Goal: Task Accomplishment & Management: Complete application form

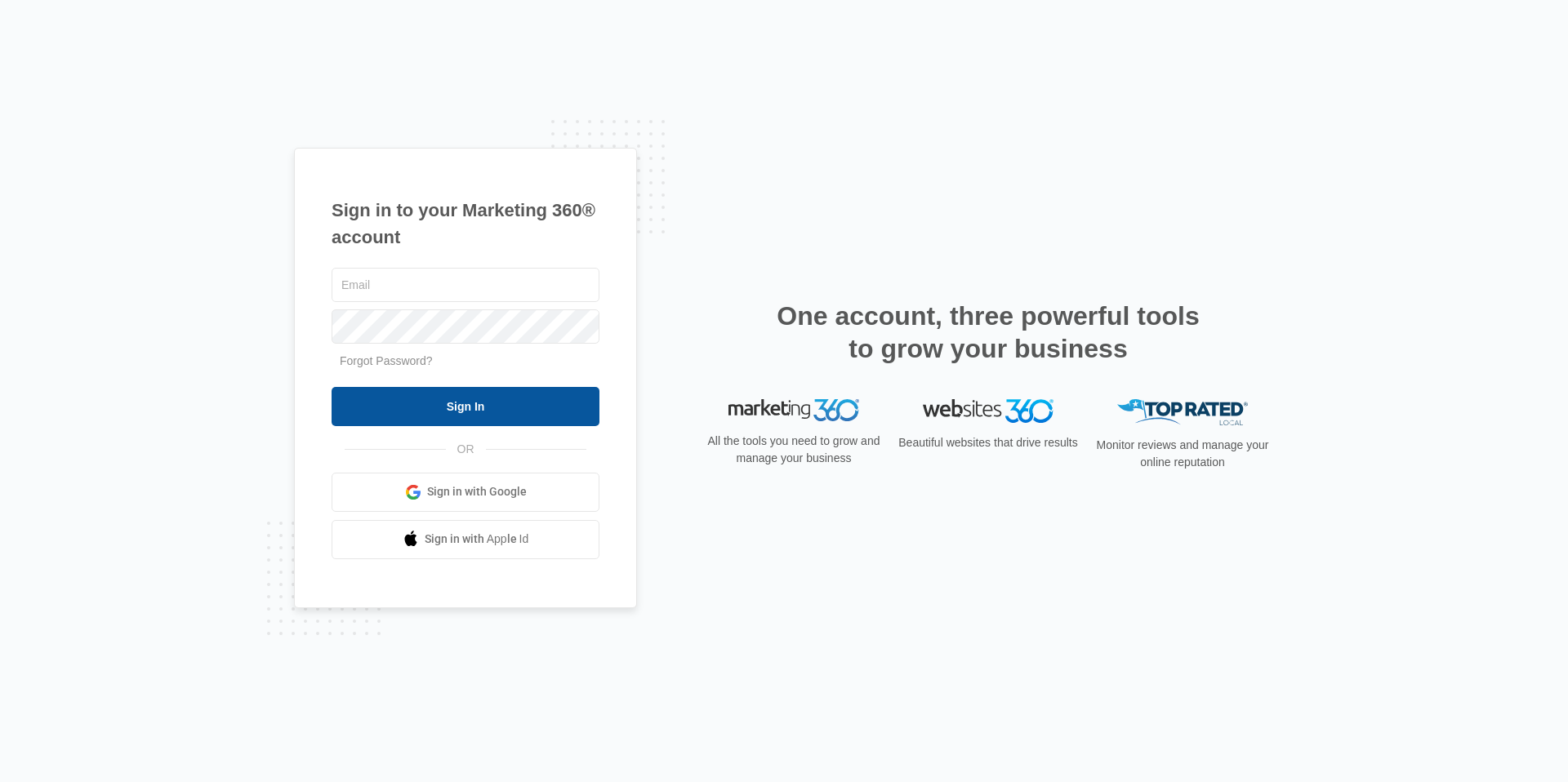
type input "[EMAIL_ADDRESS][DOMAIN_NAME]"
click at [477, 412] on input "Sign In" at bounding box center [465, 407] width 268 height 39
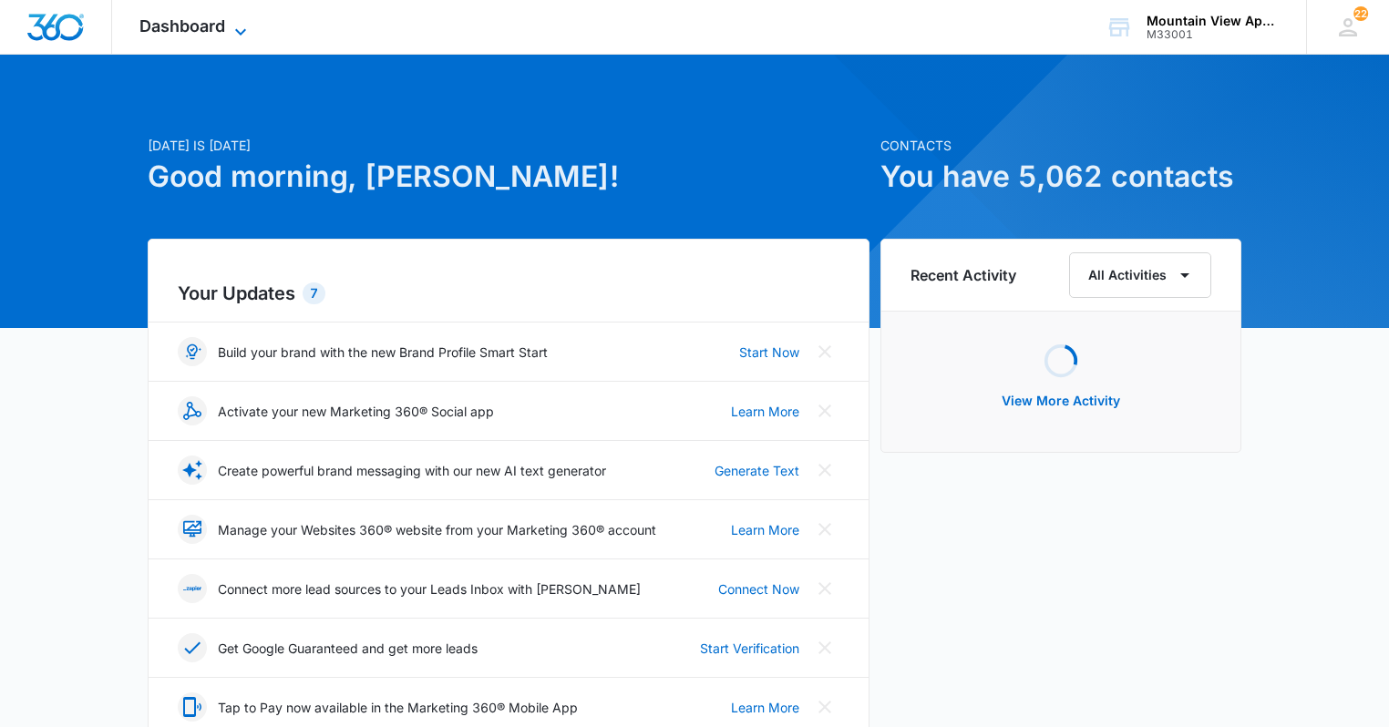
click at [210, 21] on span "Dashboard" at bounding box center [182, 25] width 86 height 19
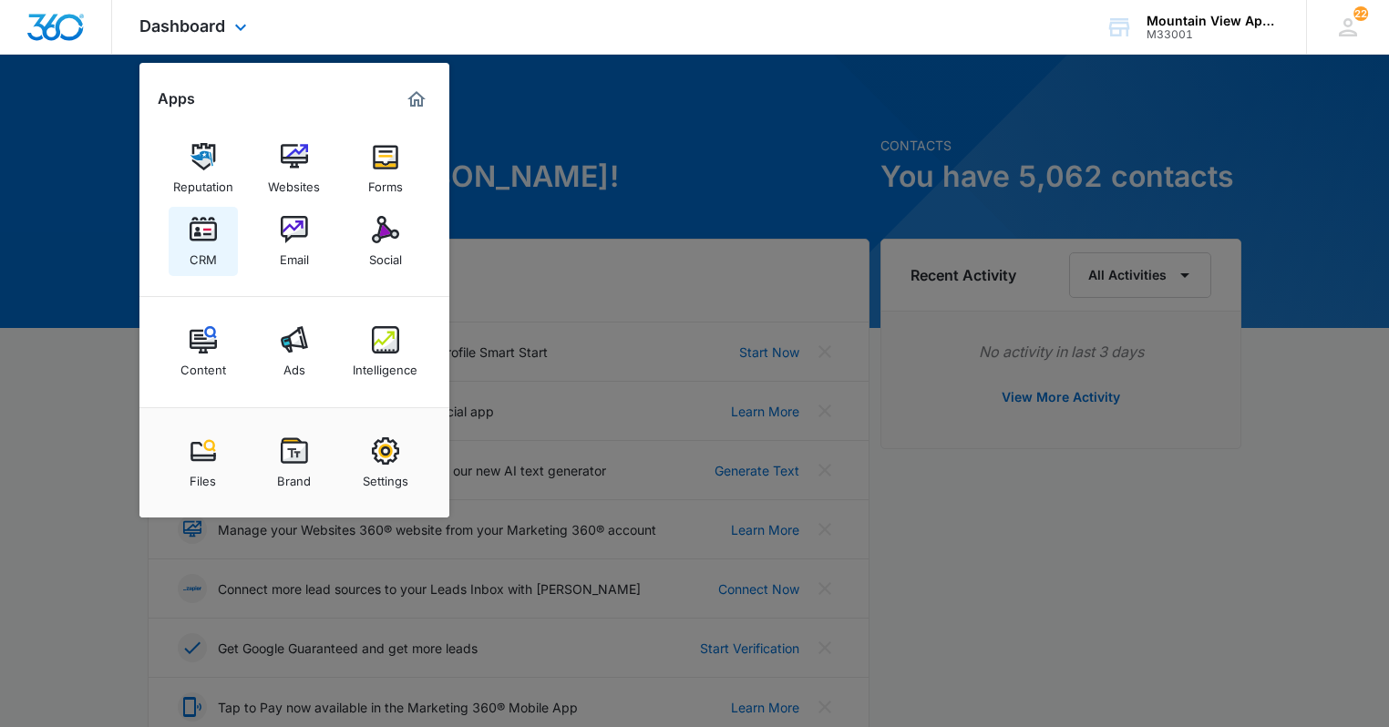
click at [214, 260] on div "CRM" at bounding box center [203, 255] width 27 height 24
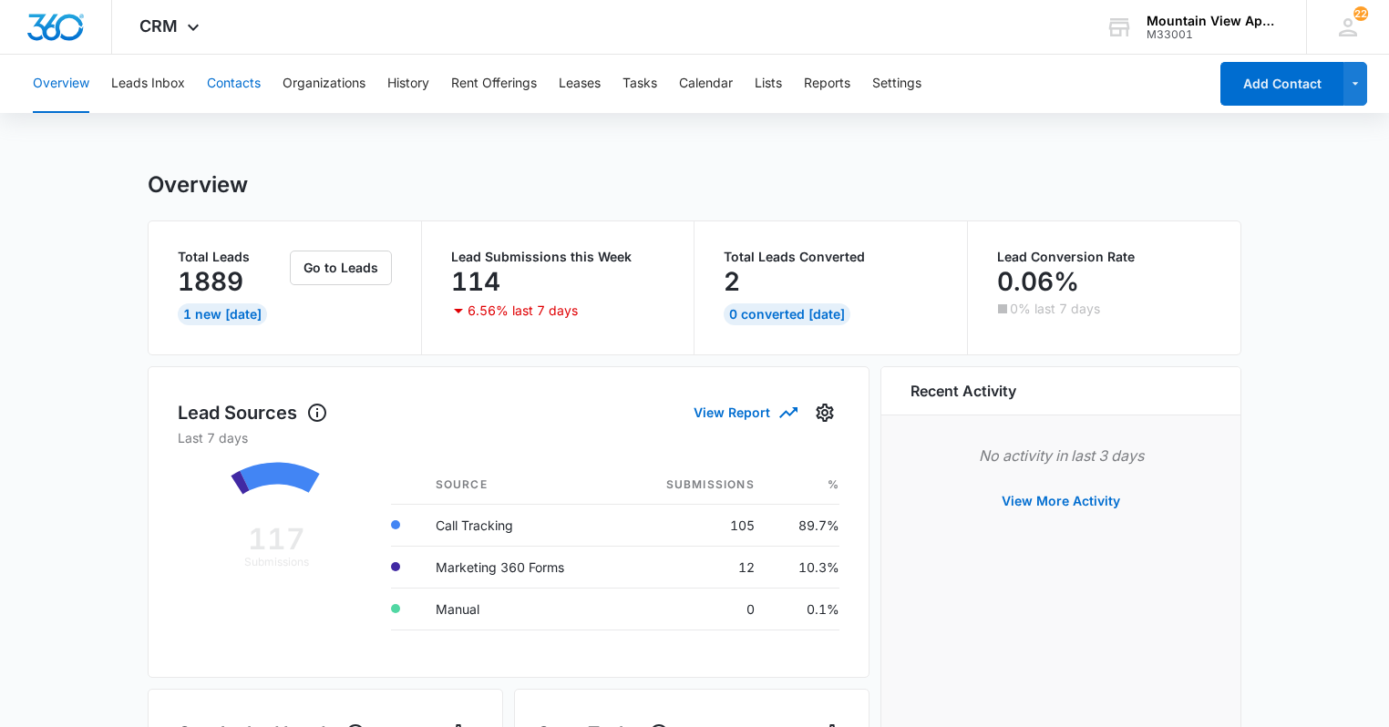
click at [214, 89] on button "Contacts" at bounding box center [234, 84] width 54 height 58
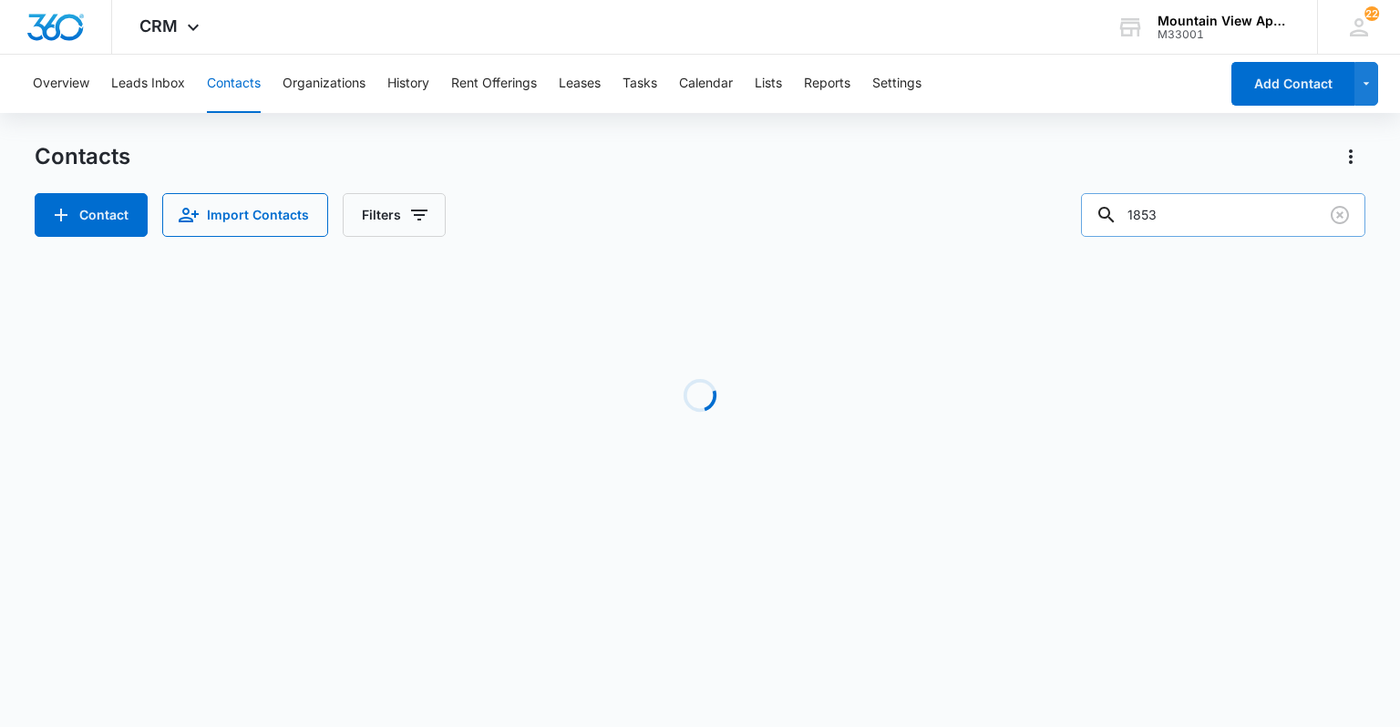
click at [1229, 220] on input "1853" at bounding box center [1223, 215] width 284 height 44
type input "1817"
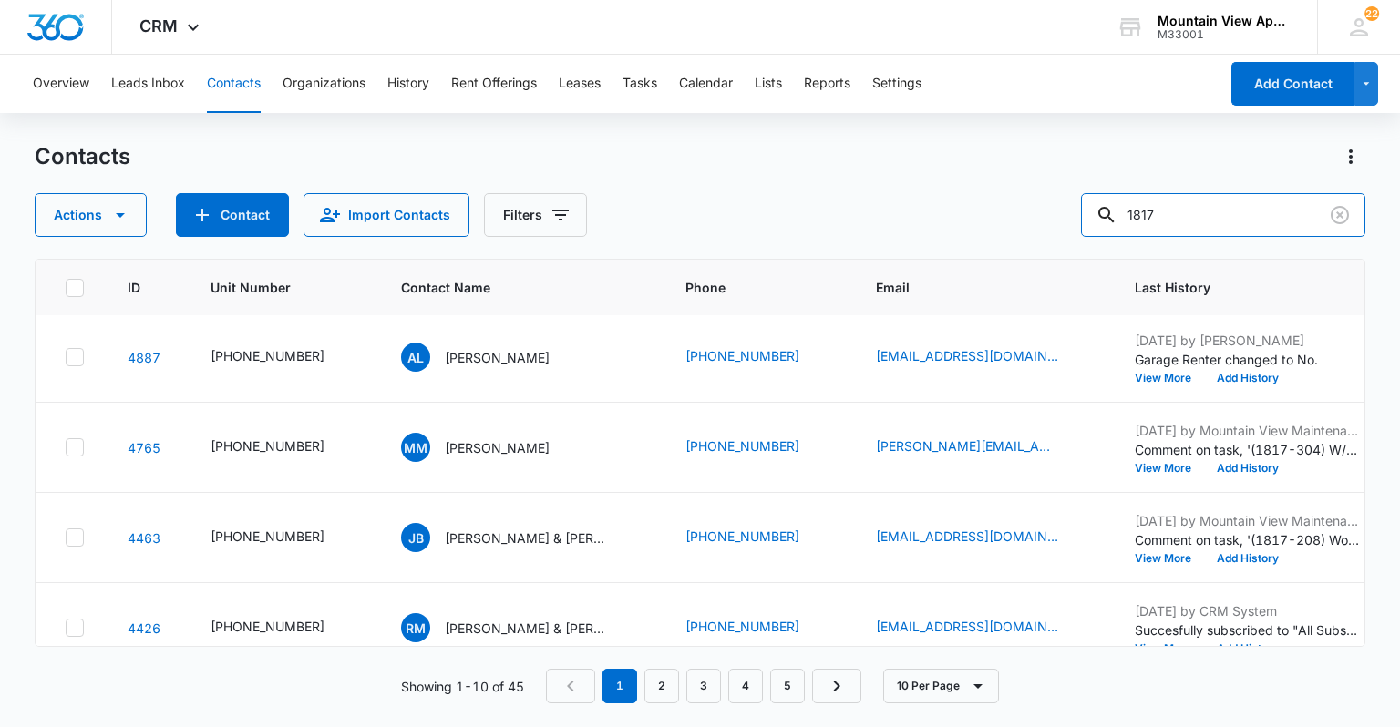
scroll to position [580, 0]
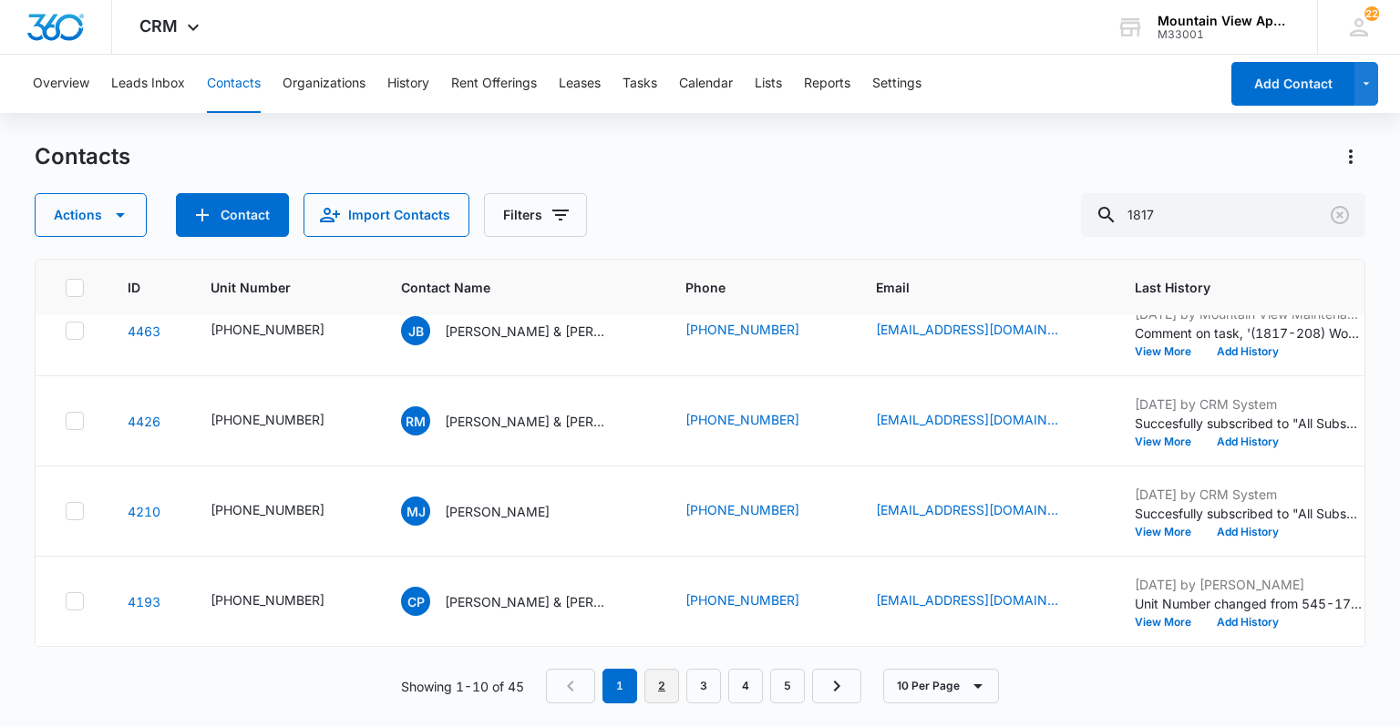
click at [664, 701] on link "2" at bounding box center [661, 686] width 35 height 35
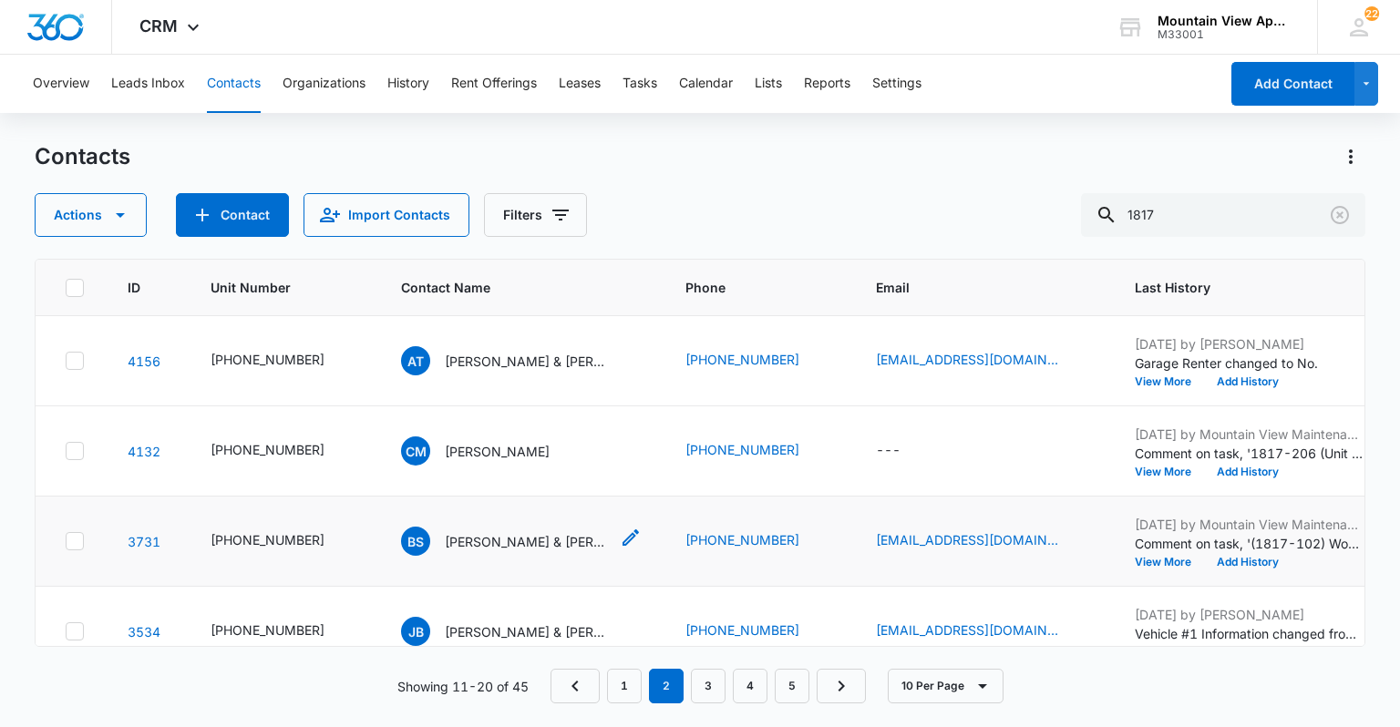
click at [474, 537] on p "[PERSON_NAME] & [PERSON_NAME]" at bounding box center [527, 541] width 164 height 19
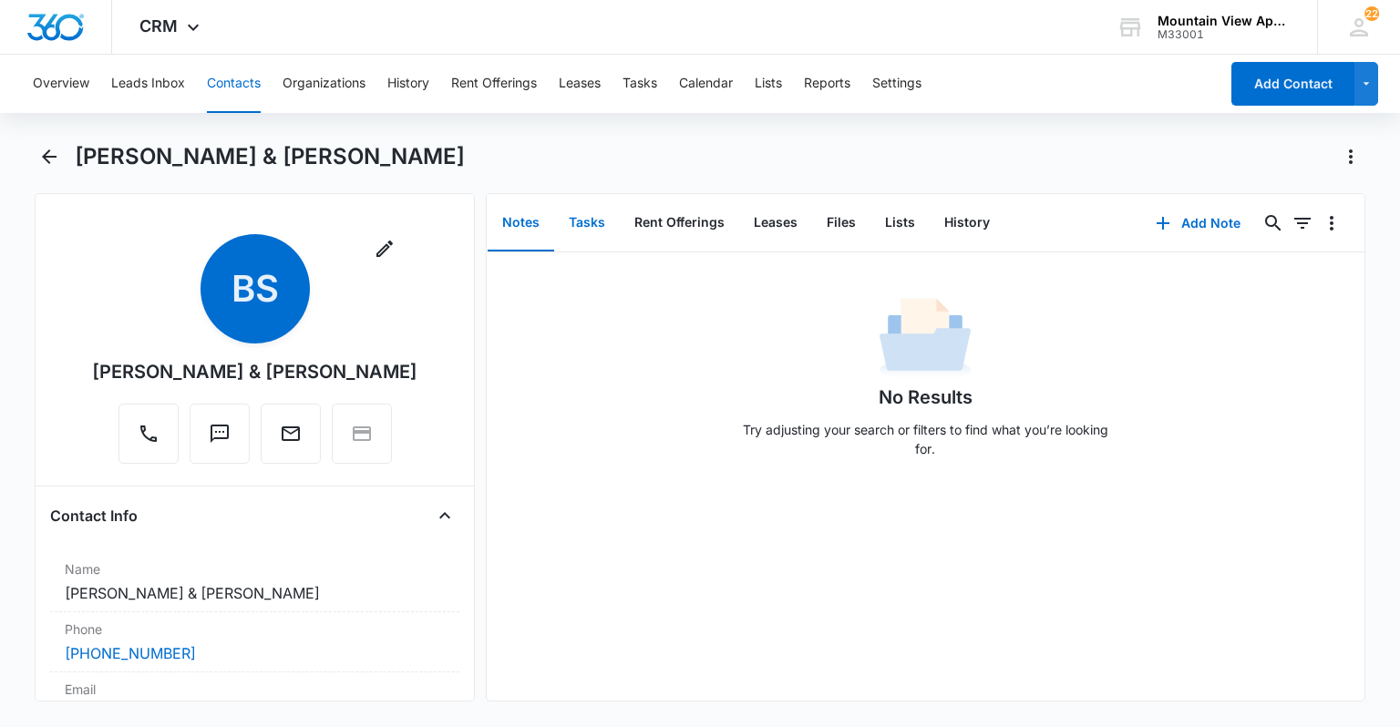
click at [602, 221] on button "Tasks" at bounding box center [587, 223] width 66 height 57
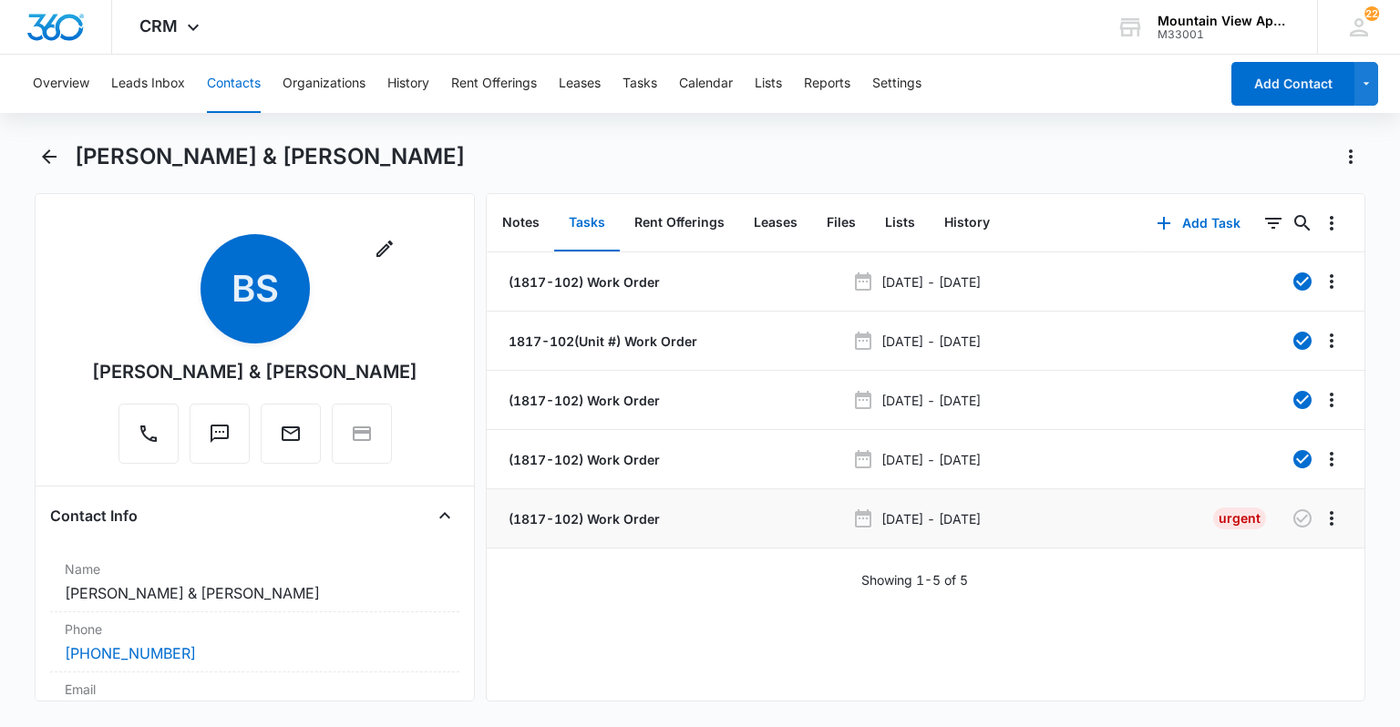
click at [609, 525] on p "(1817-102) Work Order" at bounding box center [582, 518] width 155 height 19
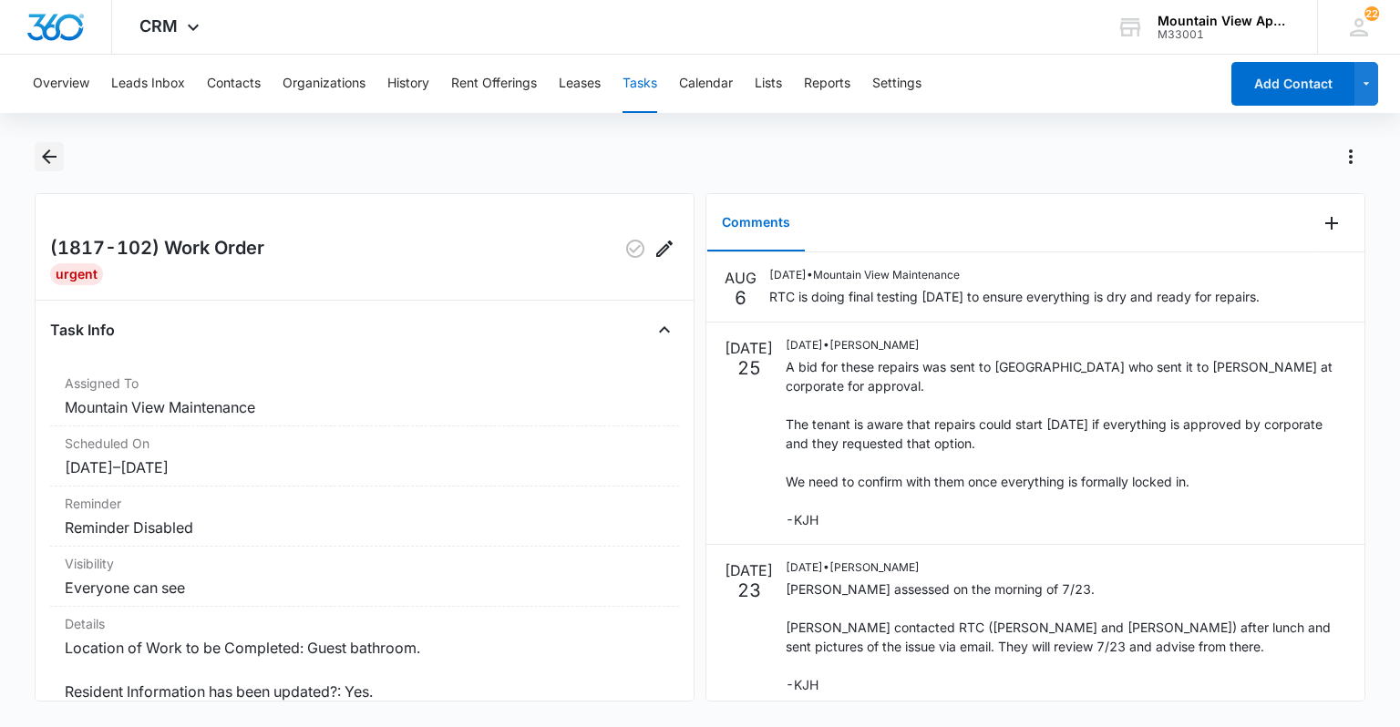
click at [51, 165] on icon "Back" at bounding box center [49, 157] width 22 height 22
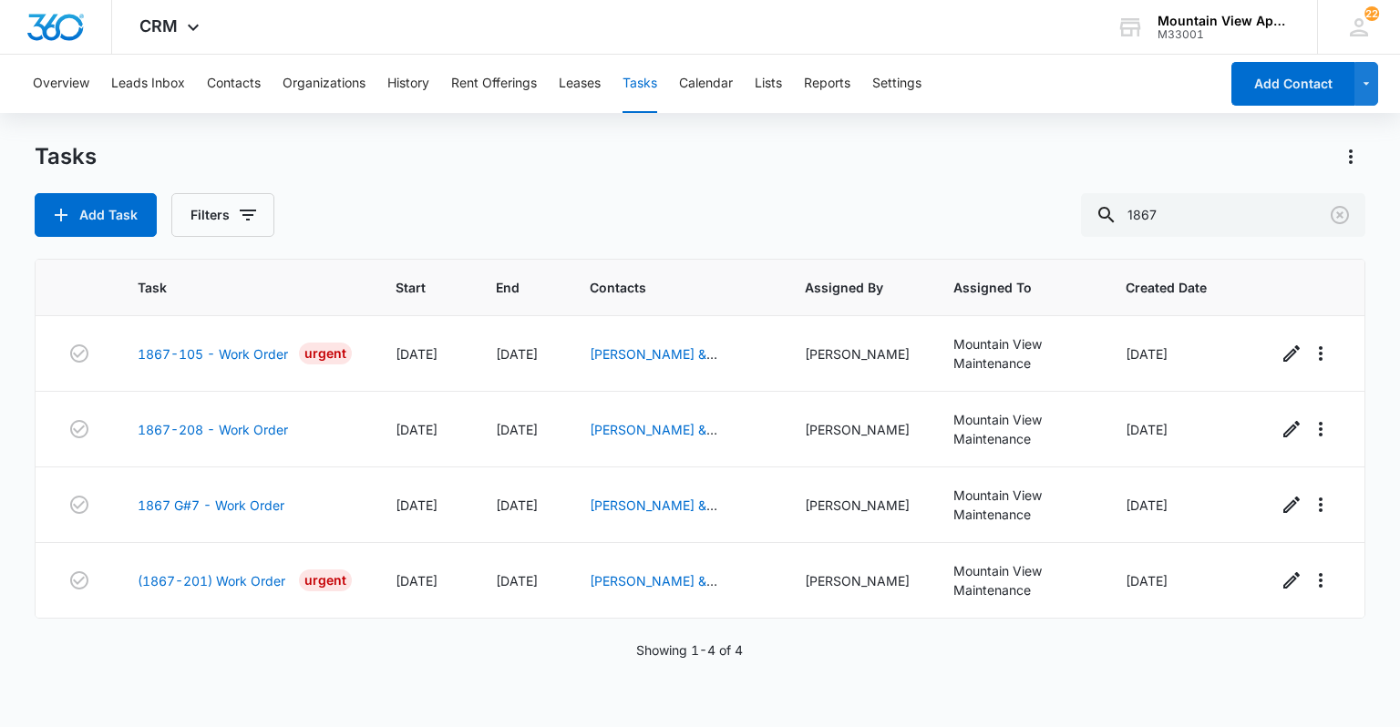
click at [261, 87] on div "Overview Leads Inbox Contacts Organizations History Rent Offerings Leases Tasks…" at bounding box center [620, 84] width 1197 height 58
click at [254, 87] on button "Contacts" at bounding box center [234, 84] width 54 height 58
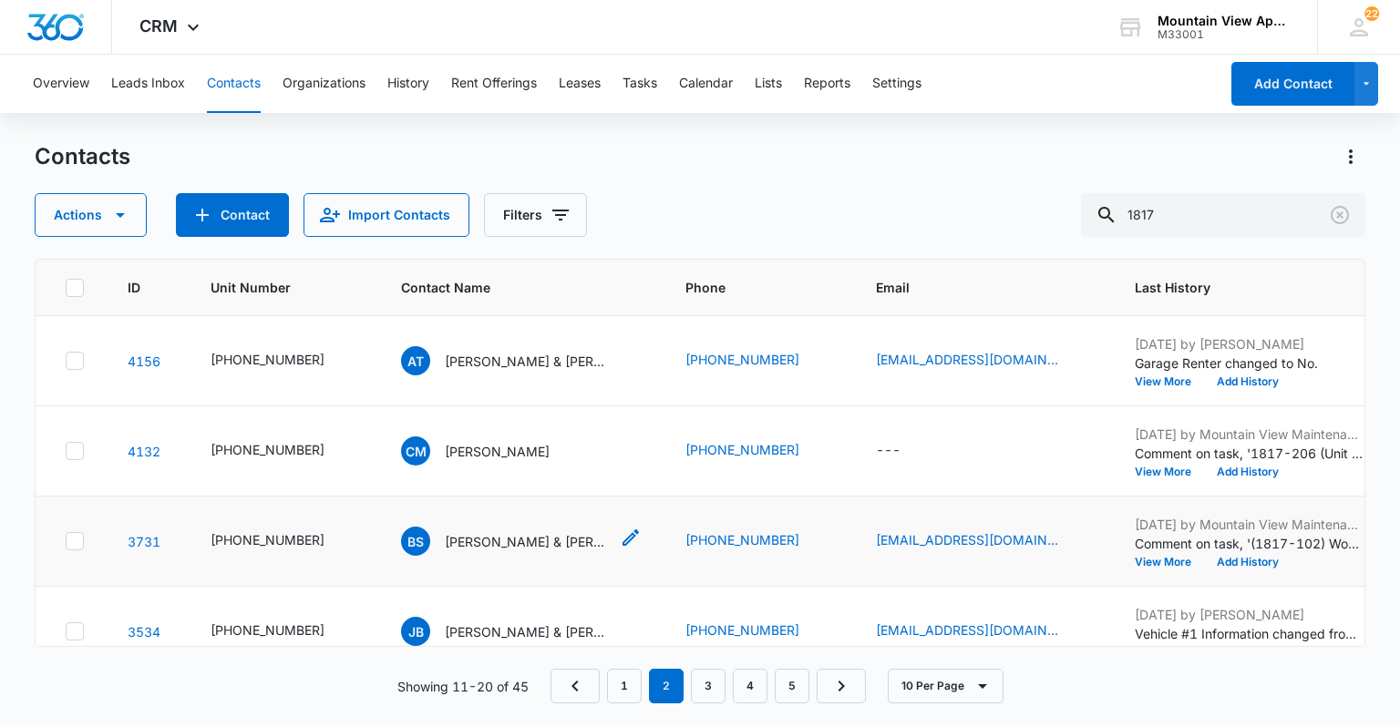
click at [518, 543] on p "[PERSON_NAME] & [PERSON_NAME]" at bounding box center [527, 541] width 164 height 19
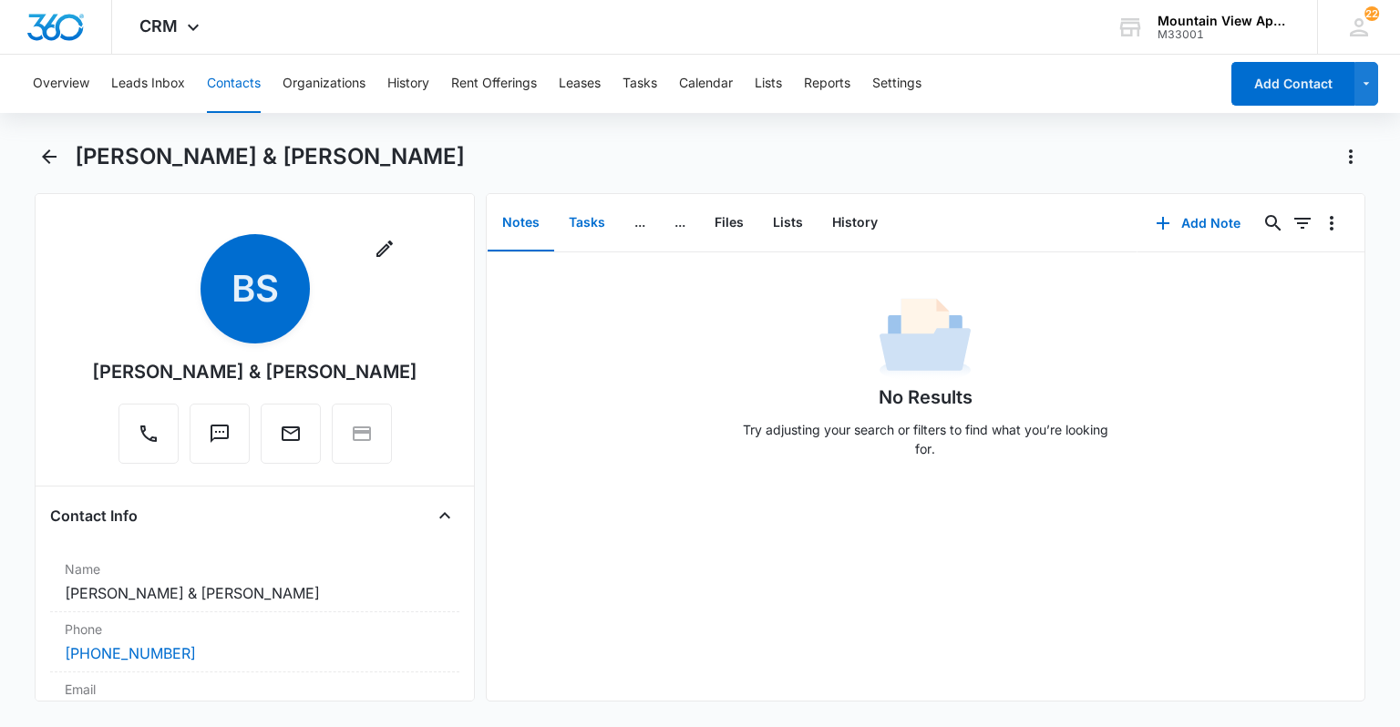
click at [566, 221] on button "Tasks" at bounding box center [587, 223] width 66 height 57
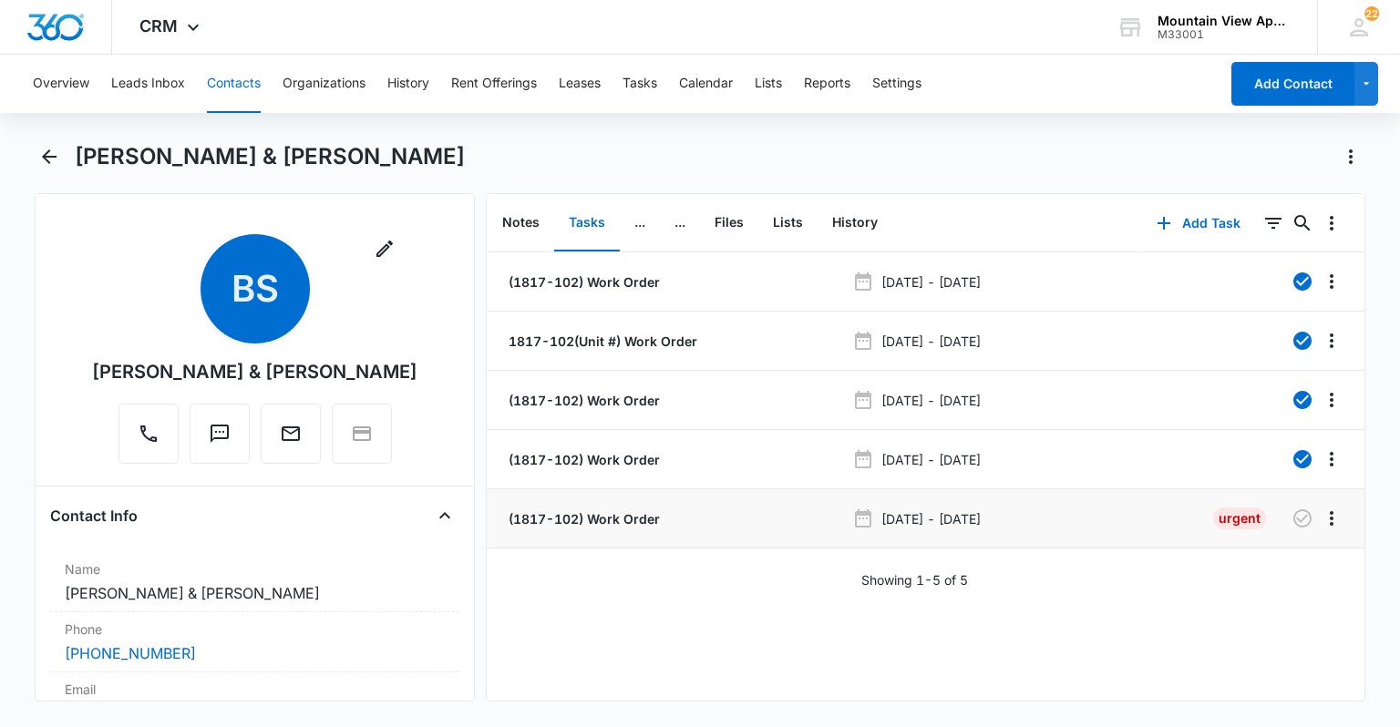
click at [612, 514] on p "(1817-102) Work Order" at bounding box center [582, 518] width 155 height 19
click at [1218, 224] on button "Add Task" at bounding box center [1198, 223] width 120 height 44
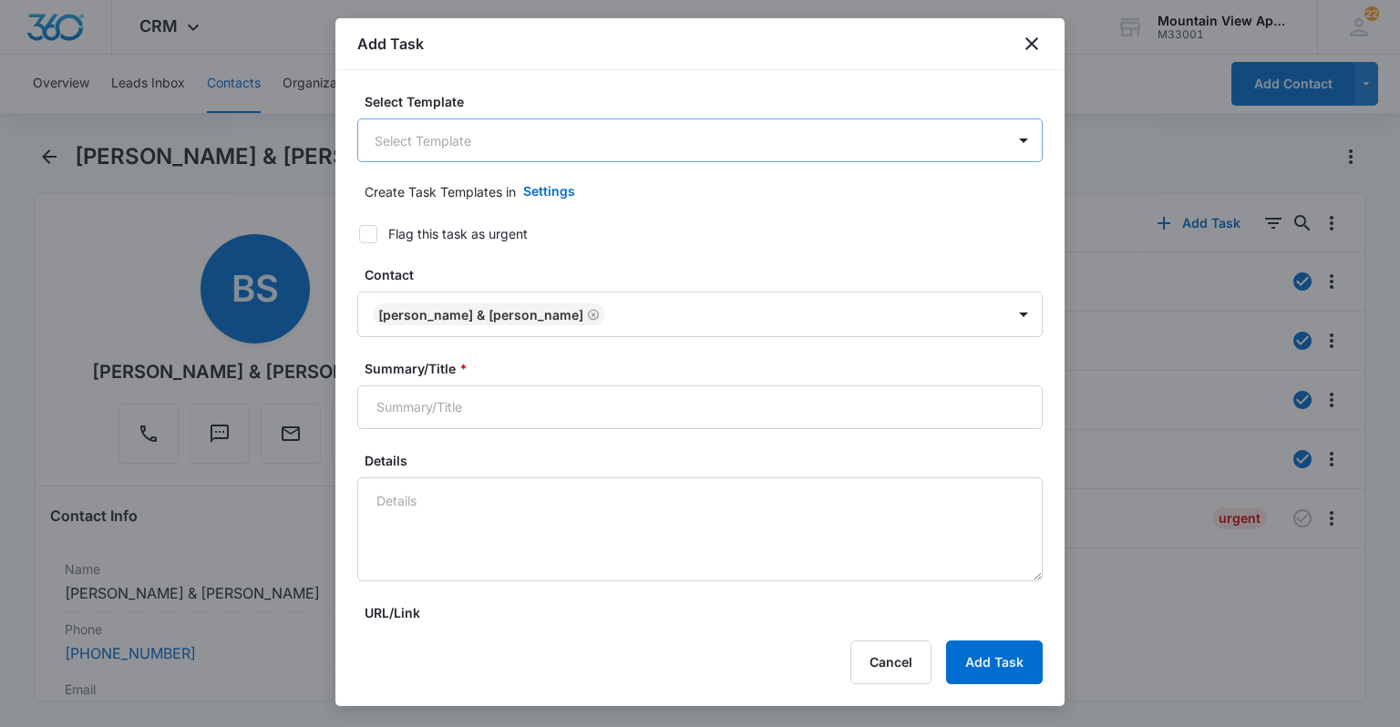
click at [505, 132] on body "CRM Apps Reputation Websites Forms CRM Email Social Content Ads Intelligence Fi…" at bounding box center [700, 363] width 1400 height 727
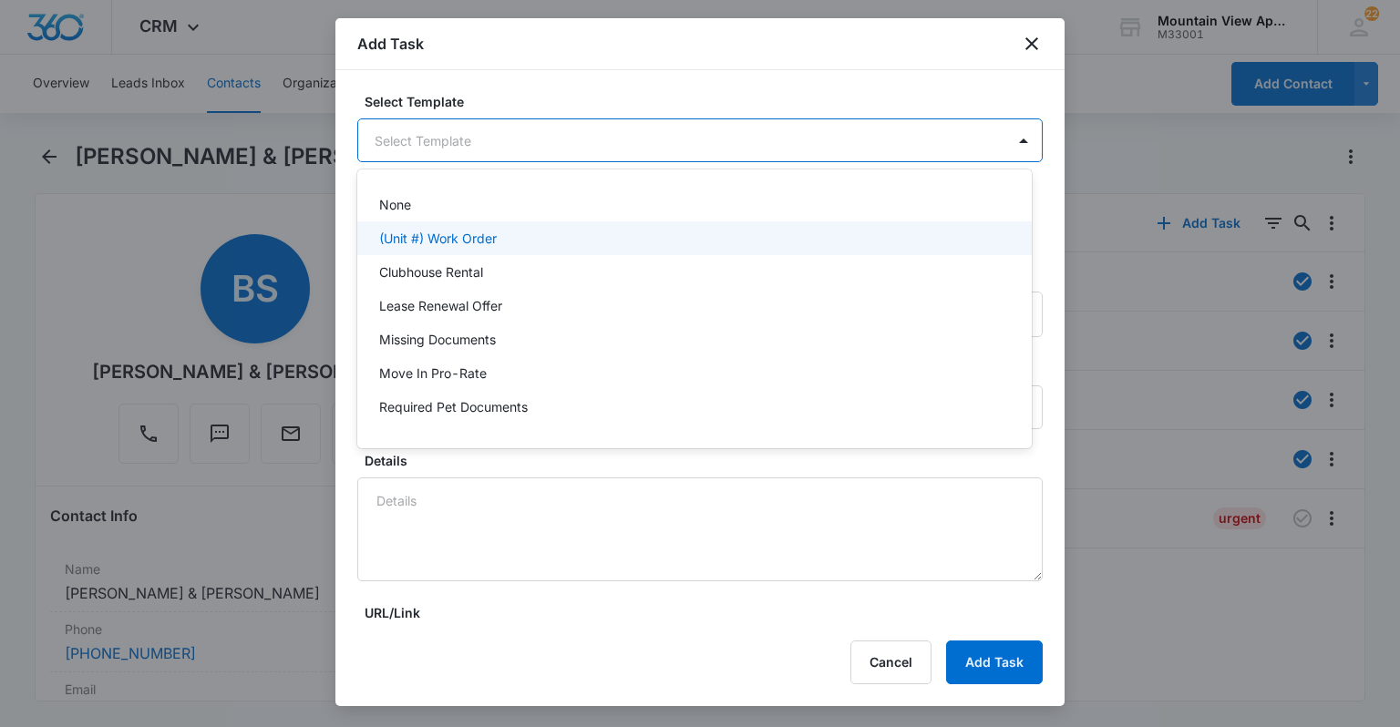
click at [468, 241] on p "(Unit #) Work Order" at bounding box center [438, 238] width 118 height 19
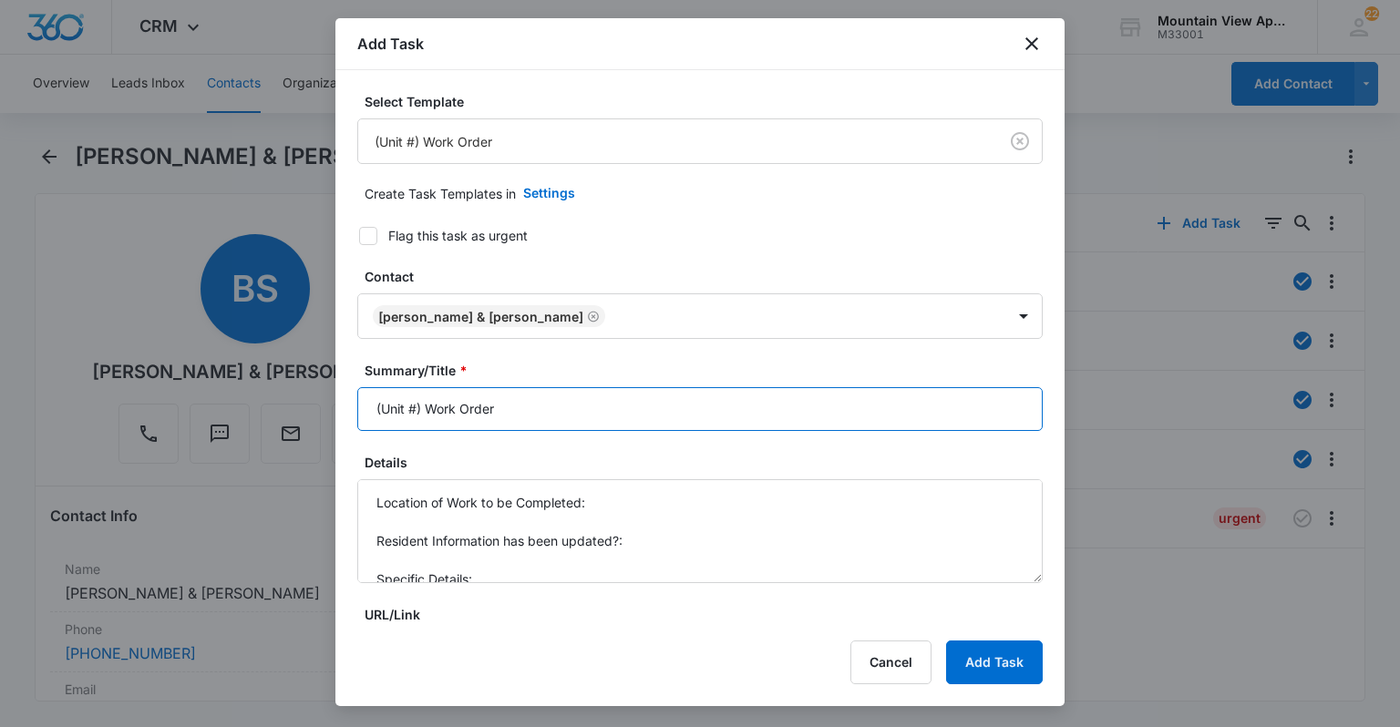
click at [416, 407] on input "(Unit #) Work Order" at bounding box center [699, 409] width 685 height 44
type input "(1817-102) Work Order"
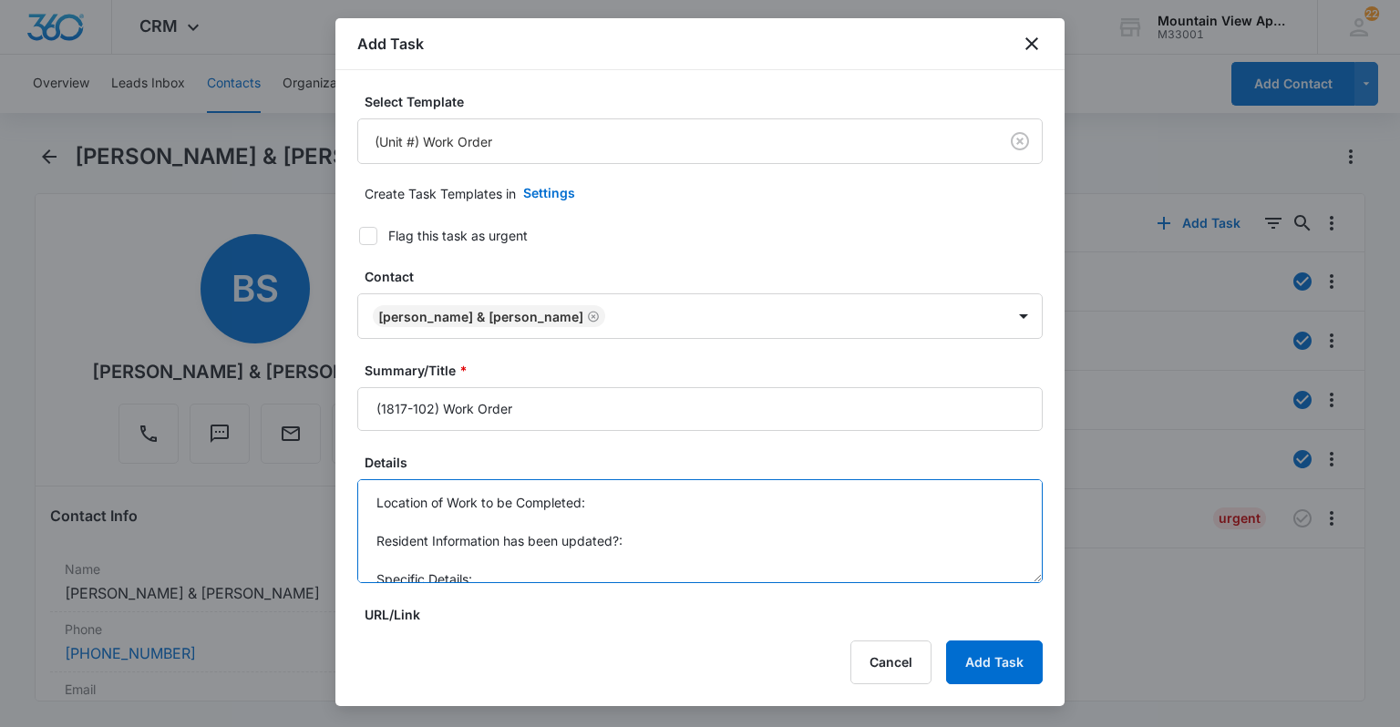
click at [631, 506] on textarea "Location of Work to be Completed: Resident Information has been updated?: Speci…" at bounding box center [699, 531] width 685 height 104
click at [653, 539] on textarea "Location of Work to be Completed: Bathroom. Resident Information has been updat…" at bounding box center [699, 531] width 685 height 104
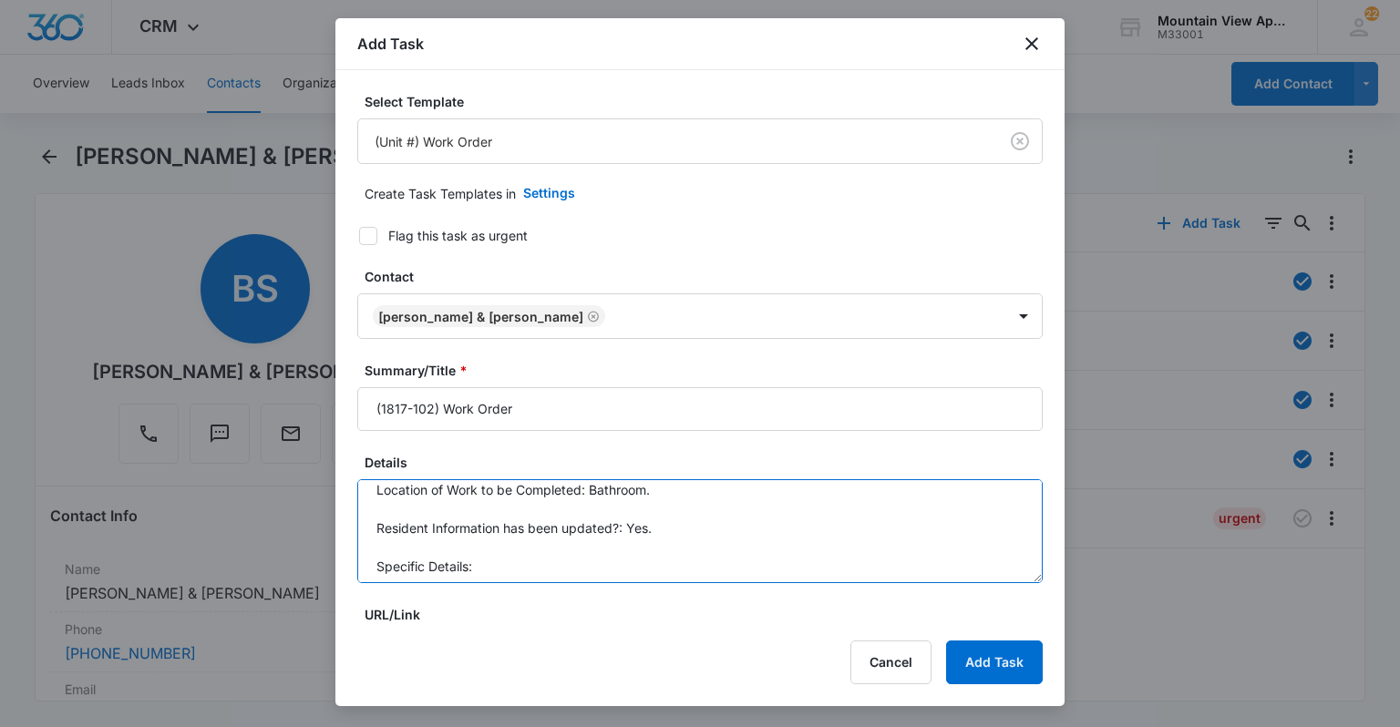
scroll to position [18, 0]
click at [632, 544] on textarea "Location of Work to be Completed: Bathroom. Resident Information has been updat…" at bounding box center [699, 531] width 685 height 104
click at [633, 554] on textarea "Location of Work to be Completed: Bathroom. Resident Information has been updat…" at bounding box center [699, 531] width 685 height 104
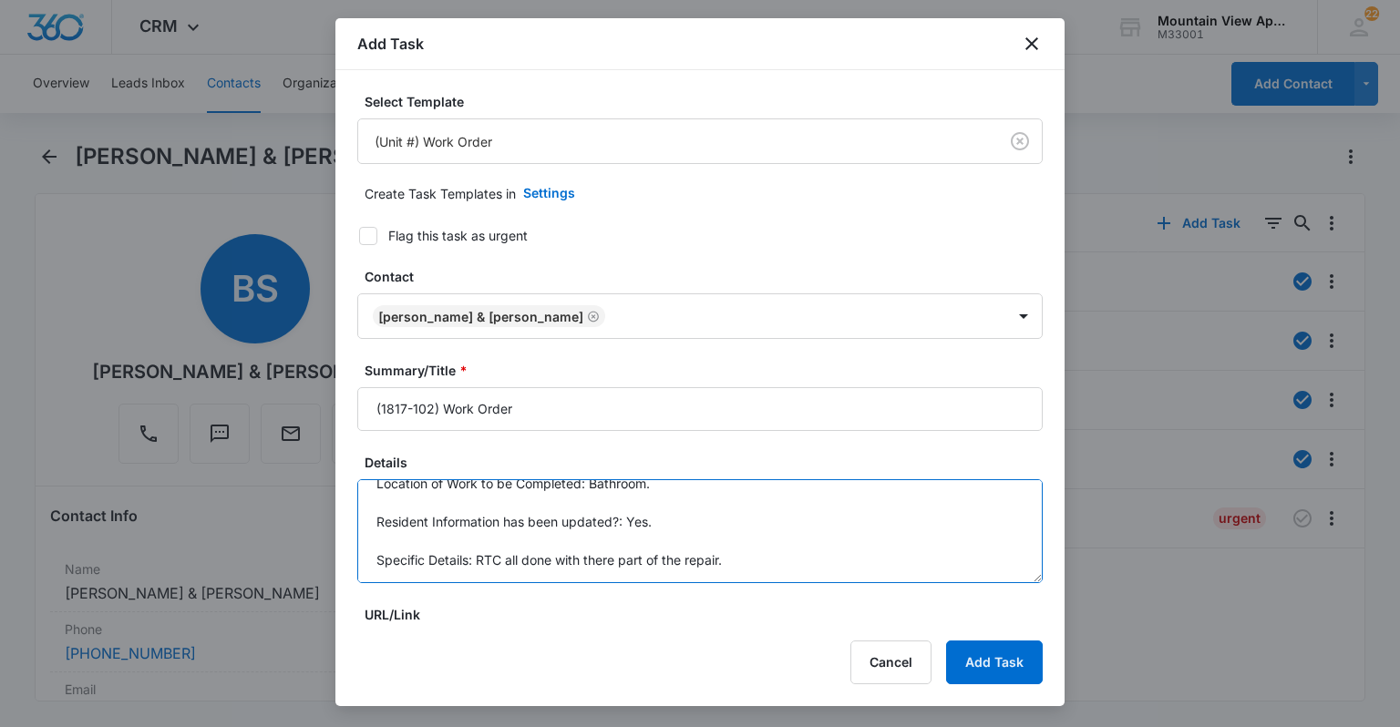
scroll to position [38, 0]
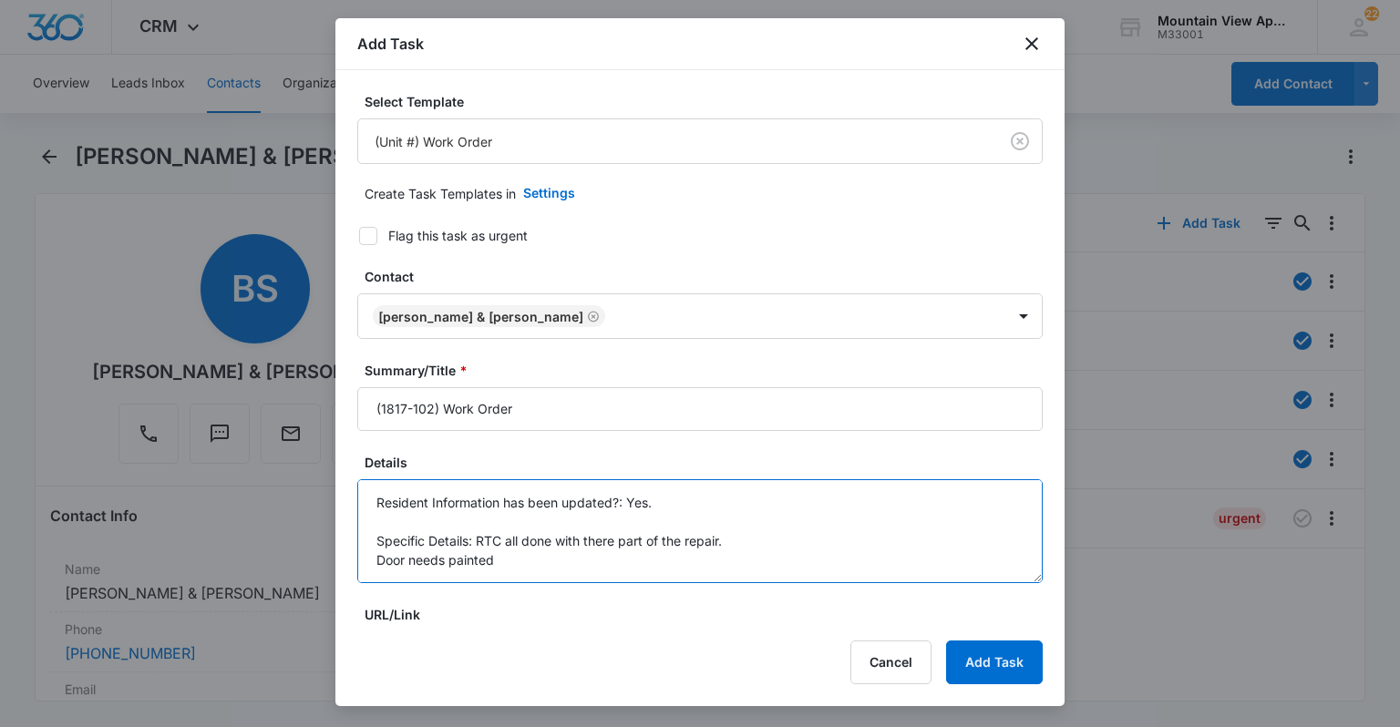
drag, startPoint x: 386, startPoint y: 556, endPoint x: 493, endPoint y: 559, distance: 107.6
click at [493, 559] on textarea "Location of Work to be Completed: Bathroom. Resident Information has been updat…" at bounding box center [699, 531] width 685 height 104
drag, startPoint x: 483, startPoint y: 560, endPoint x: 458, endPoint y: 448, distance: 114.1
click at [503, 558] on textarea "Location of Work to be Completed: Bathroom. Resident Information has been updat…" at bounding box center [699, 531] width 685 height 104
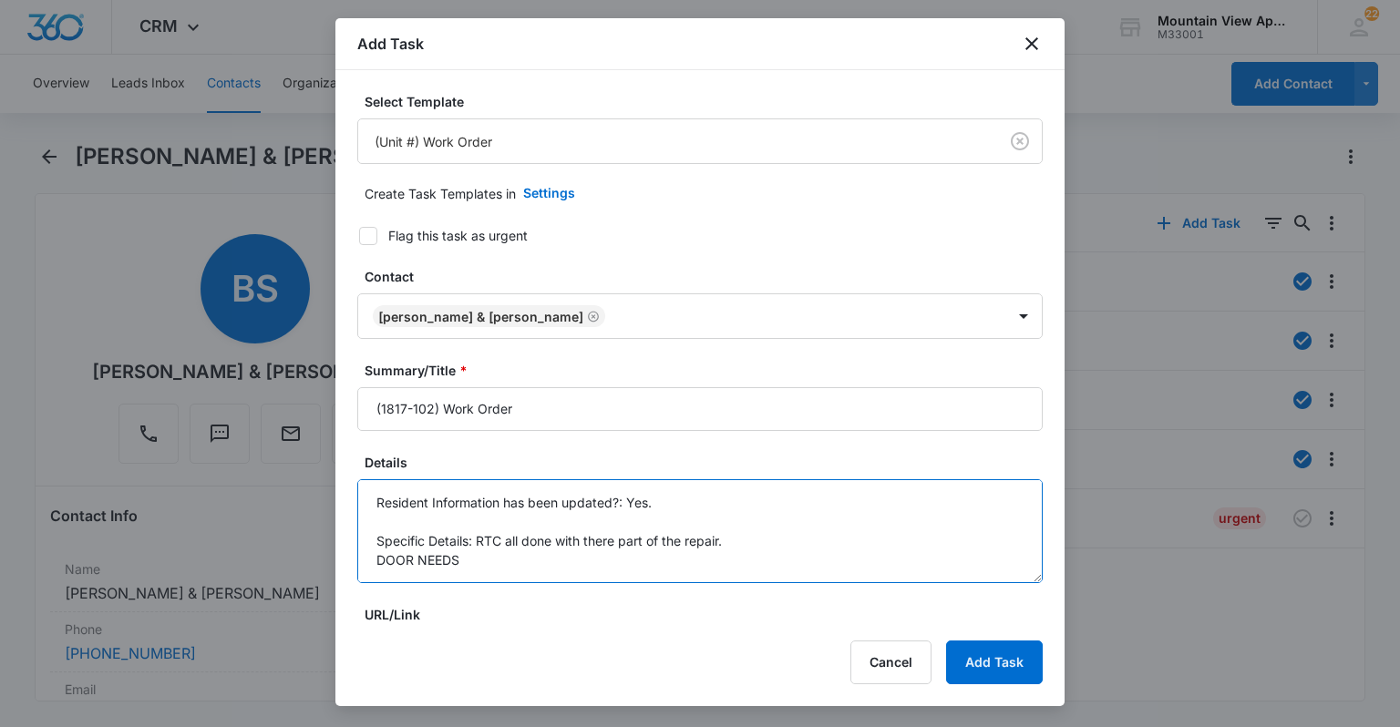
click at [503, 558] on textarea "Location of Work to be Completed: Bathroom. Resident Information has been updat…" at bounding box center [699, 531] width 685 height 104
click at [500, 558] on textarea "Location of Work to be Completed: Bathroom. Resident Information has been updat…" at bounding box center [699, 531] width 685 height 104
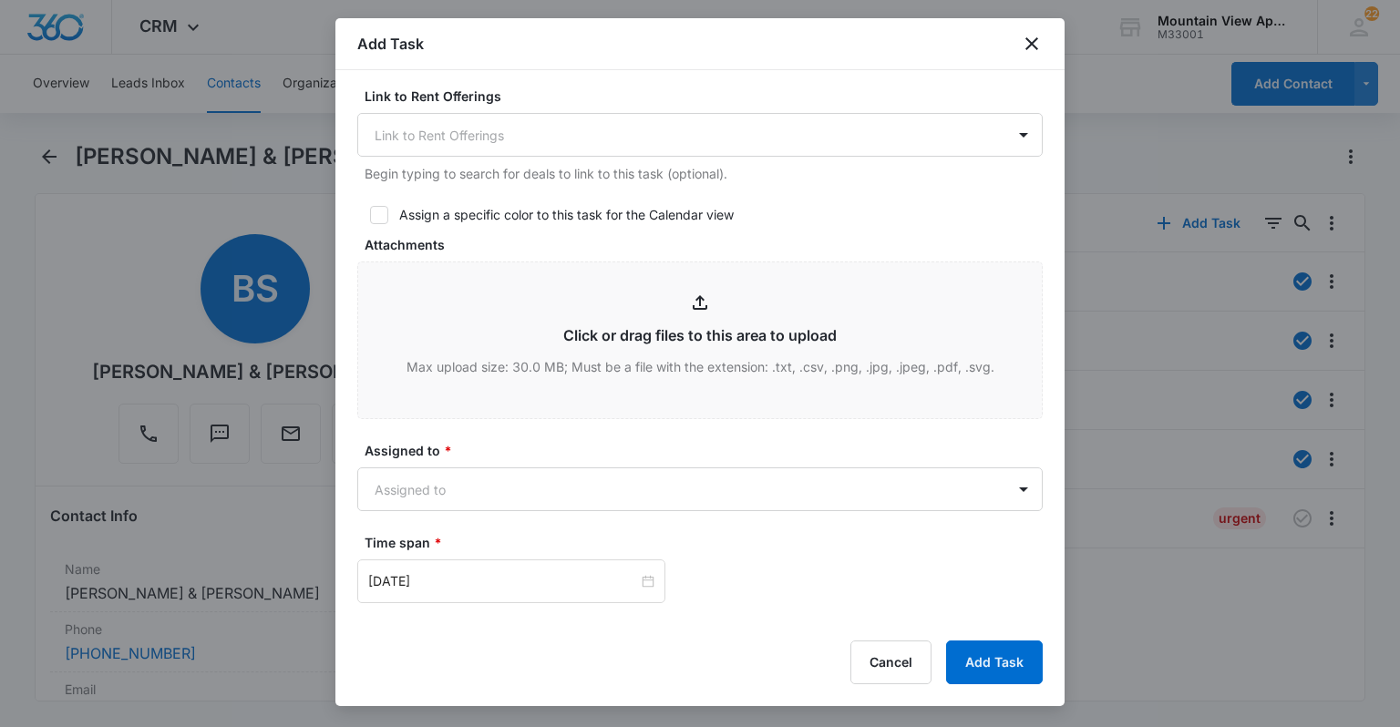
scroll to position [875, 0]
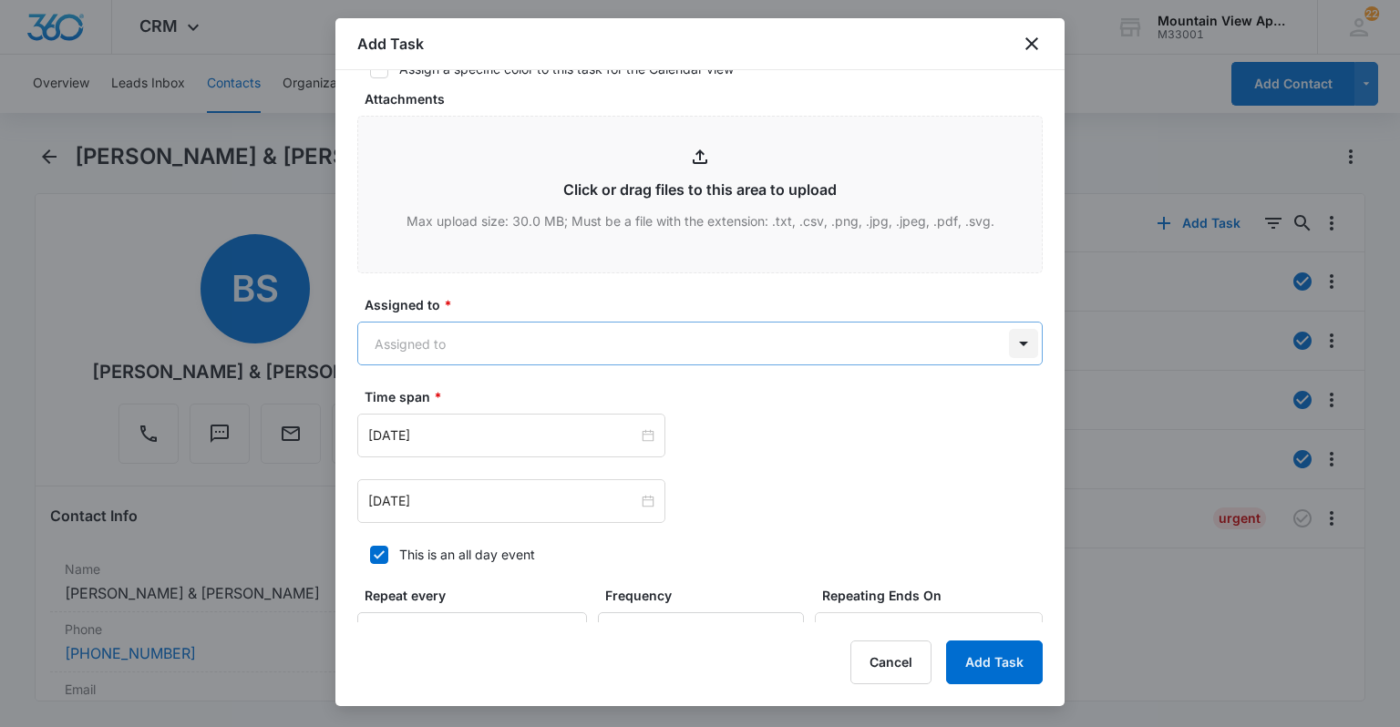
type textarea "Location of Work to be Completed: Bathroom. Resident Information has been updat…"
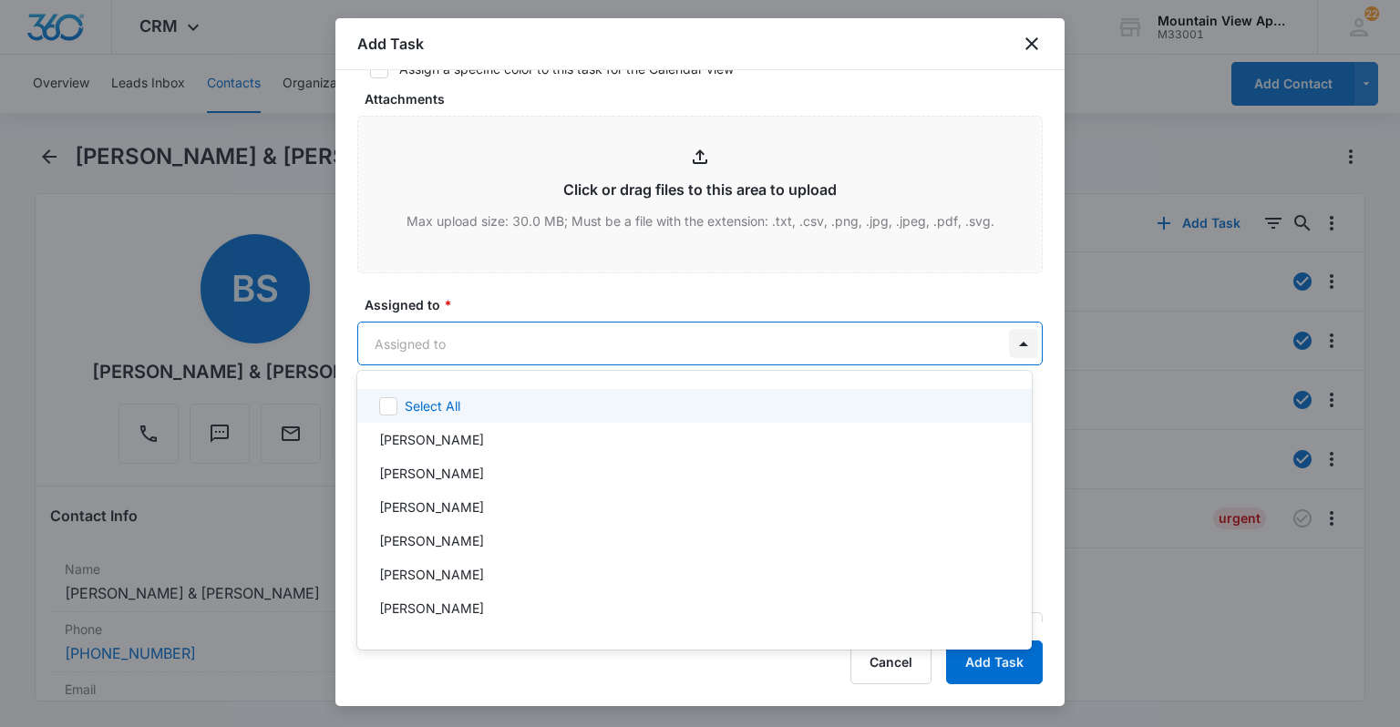
click at [1003, 348] on body "CRM Apps Reputation Websites Forms CRM Email Social Content Ads Intelligence Fi…" at bounding box center [700, 363] width 1400 height 727
click at [1003, 348] on div at bounding box center [700, 363] width 1400 height 727
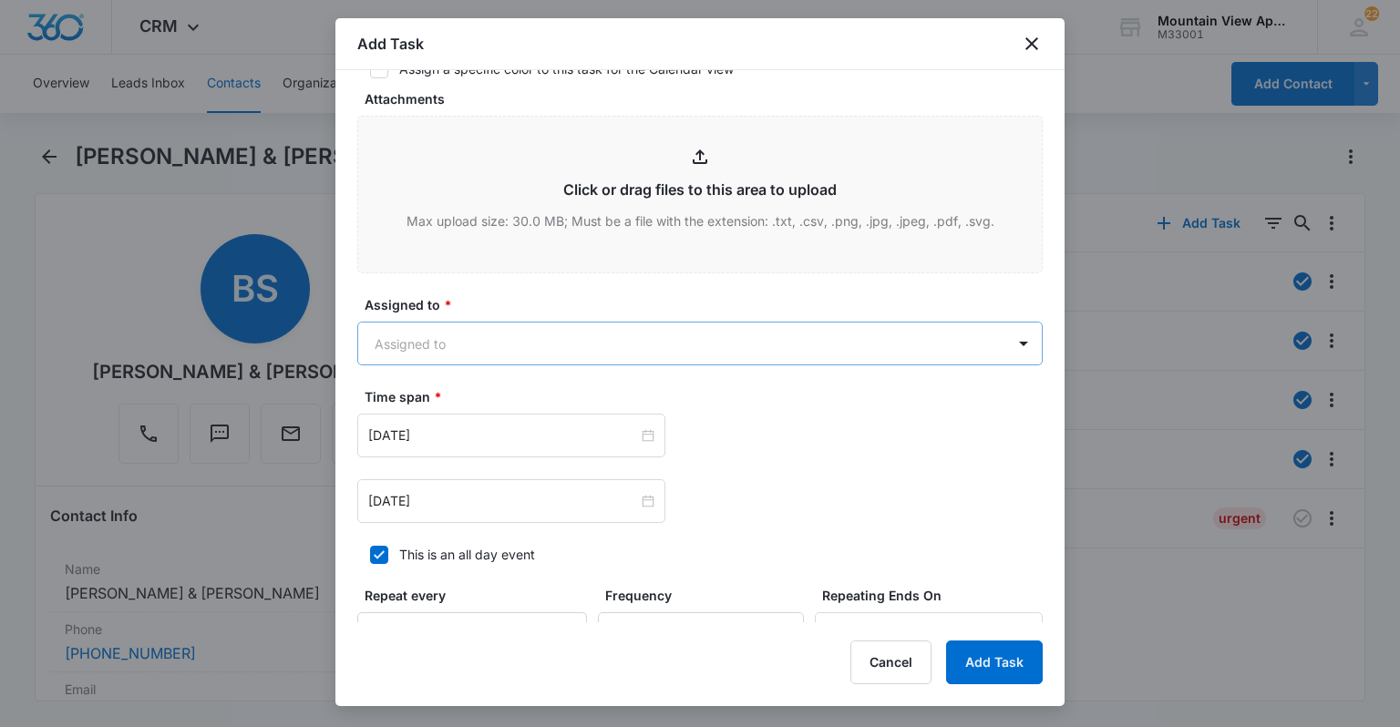
click at [994, 329] on body "CRM Apps Reputation Websites Forms CRM Email Social Content Ads Intelligence Fi…" at bounding box center [700, 363] width 1400 height 727
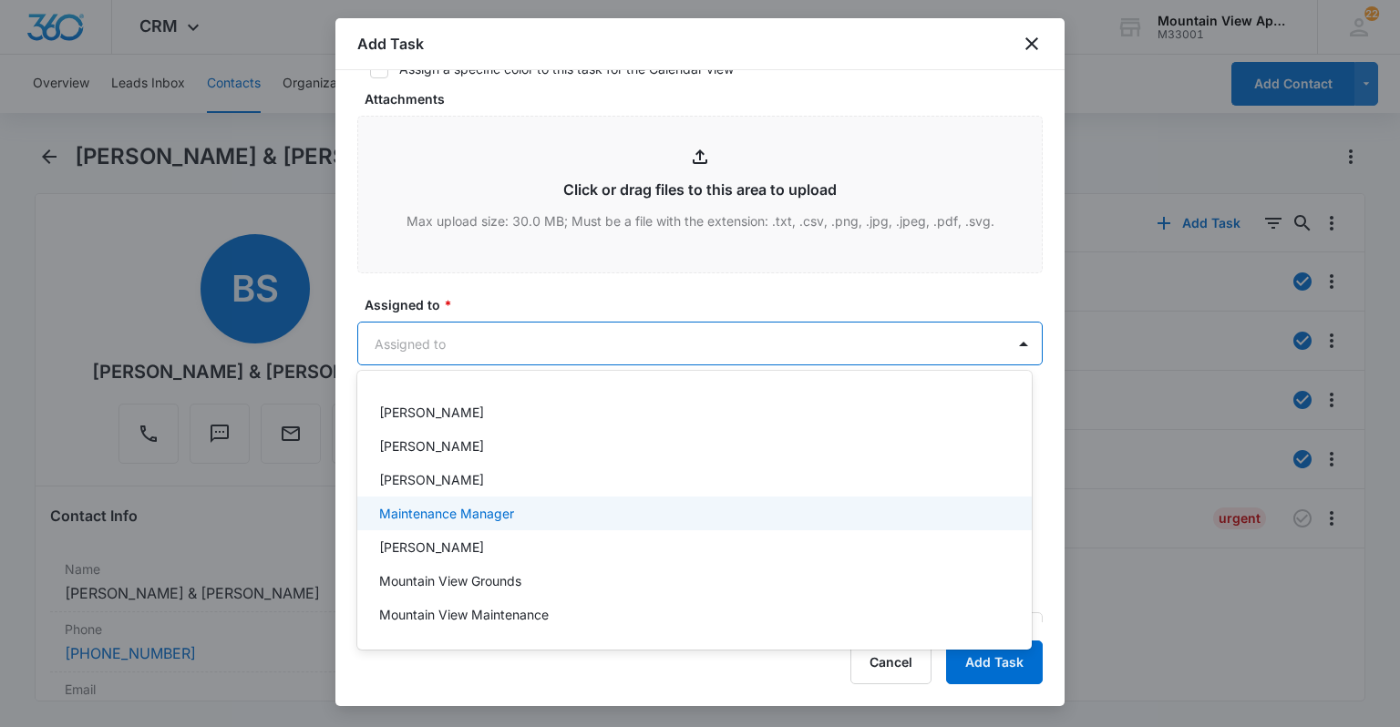
scroll to position [397, 0]
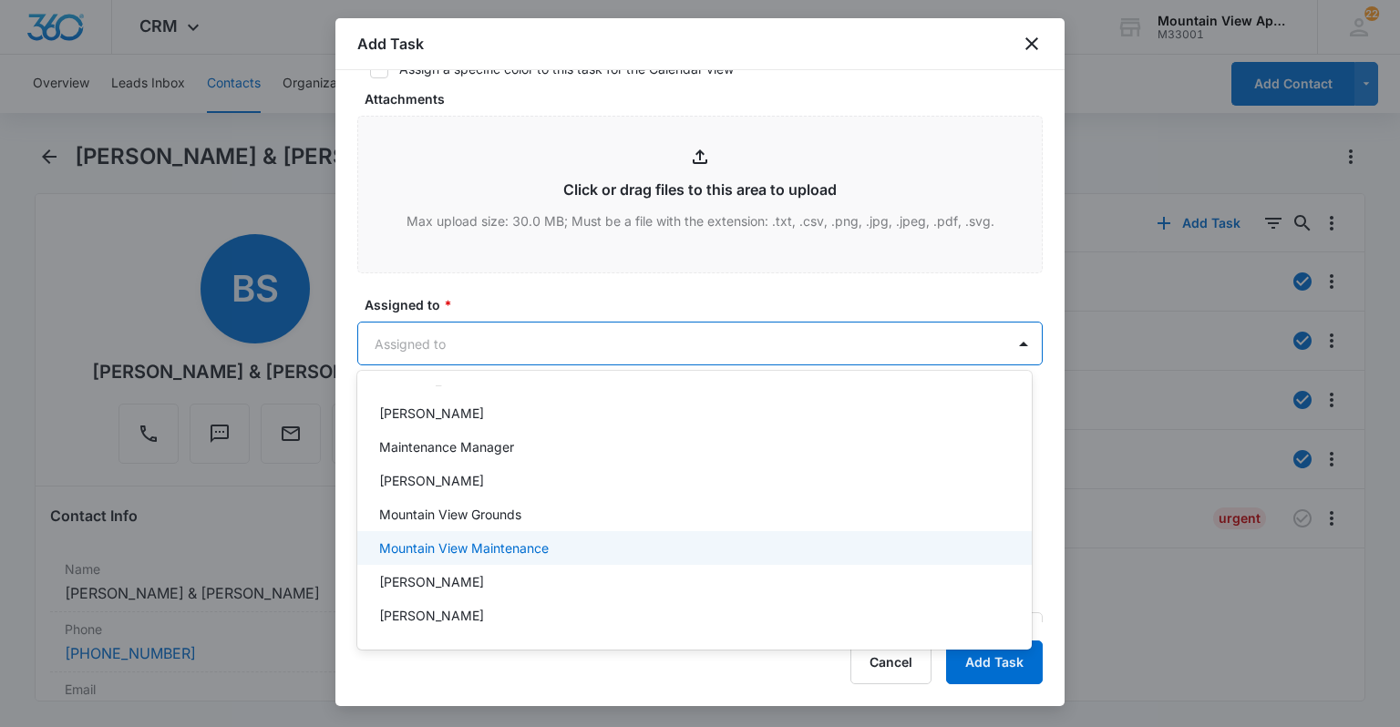
click at [705, 556] on div "Mountain View Maintenance" at bounding box center [692, 548] width 627 height 19
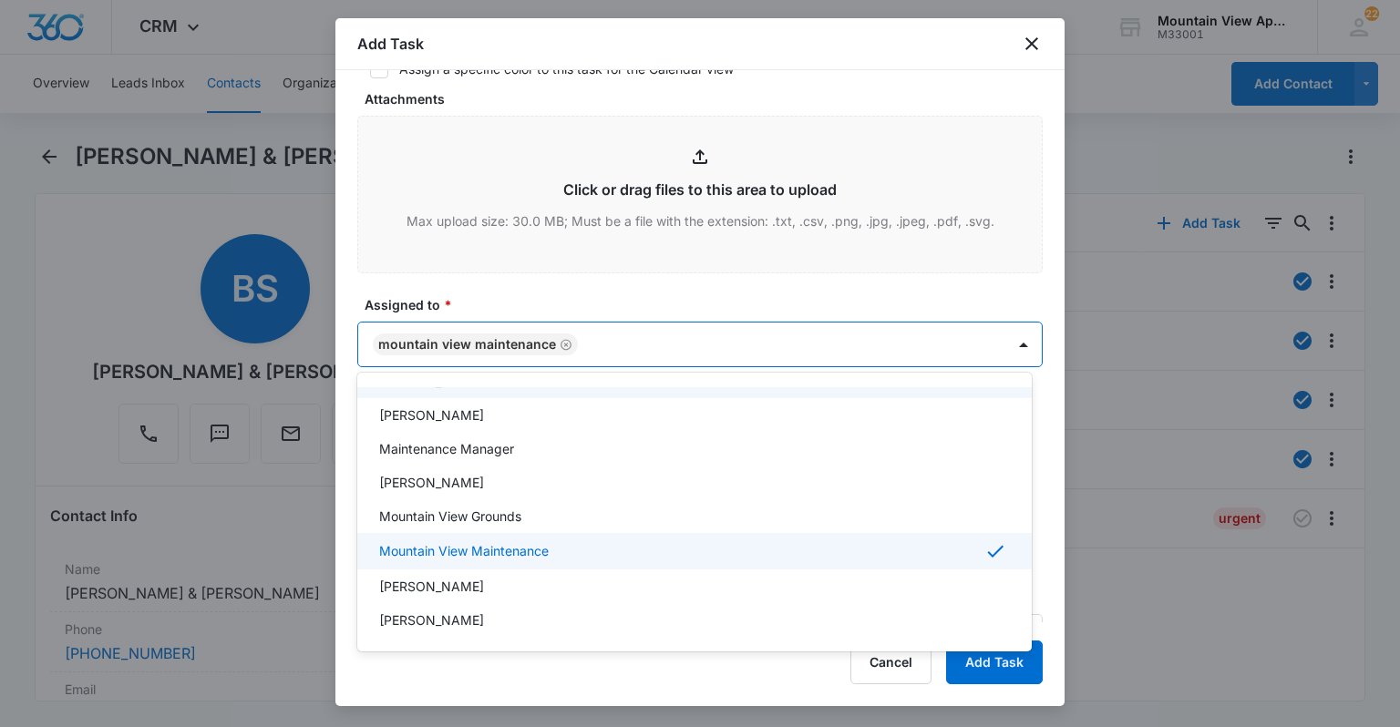
click at [770, 291] on div at bounding box center [700, 363] width 1400 height 727
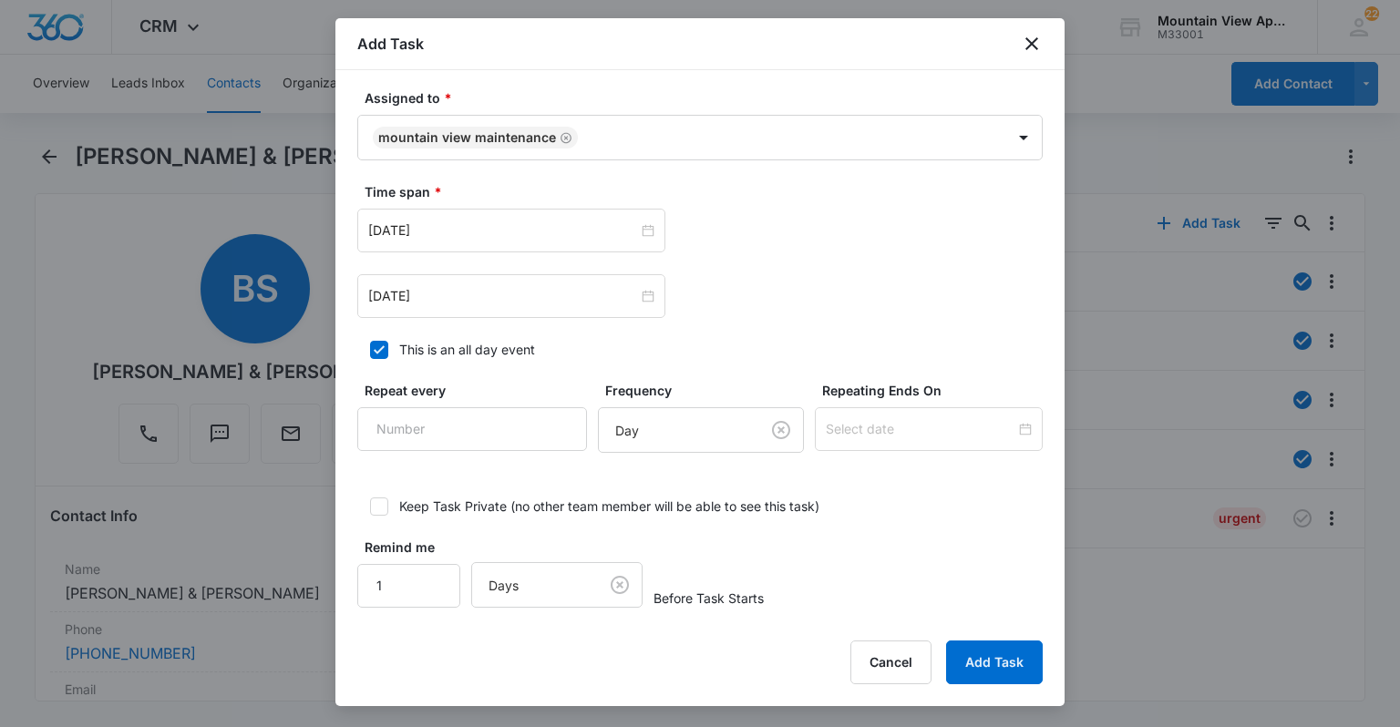
scroll to position [1086, 0]
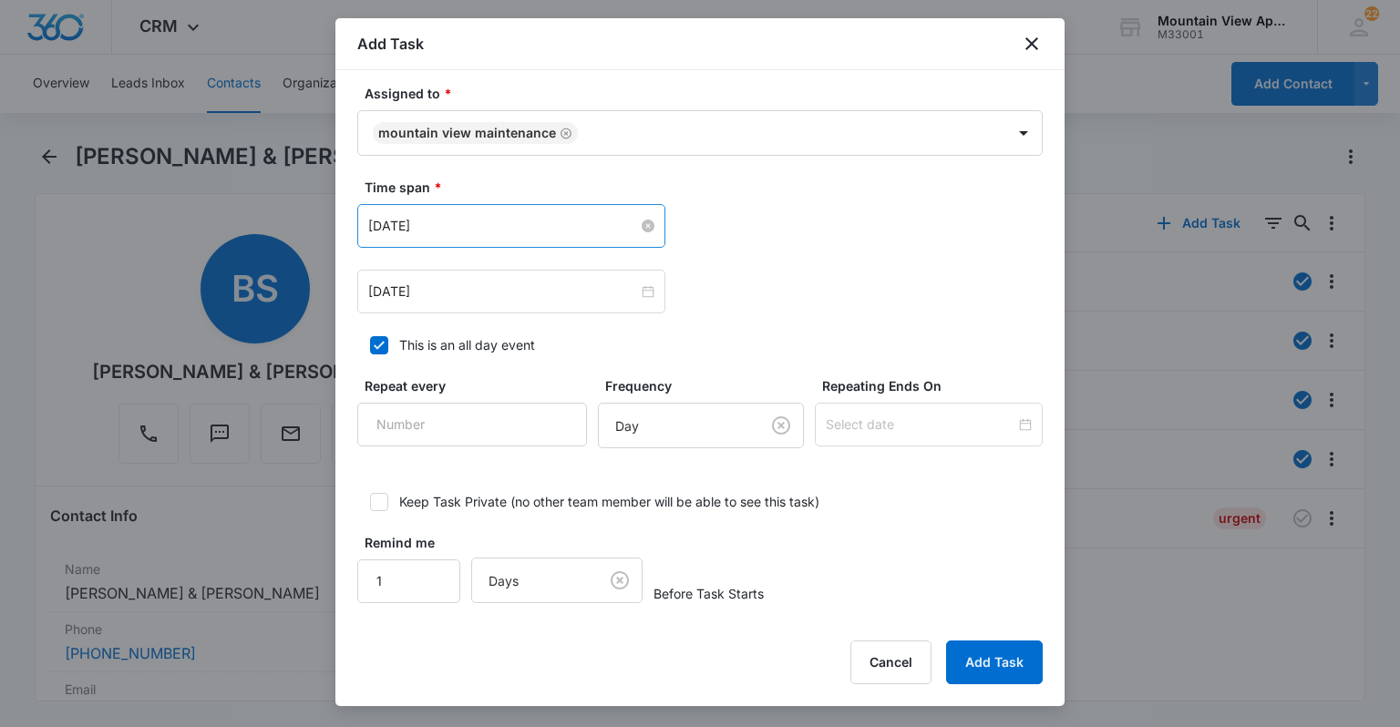
click at [442, 219] on input "[DATE]" at bounding box center [503, 226] width 270 height 20
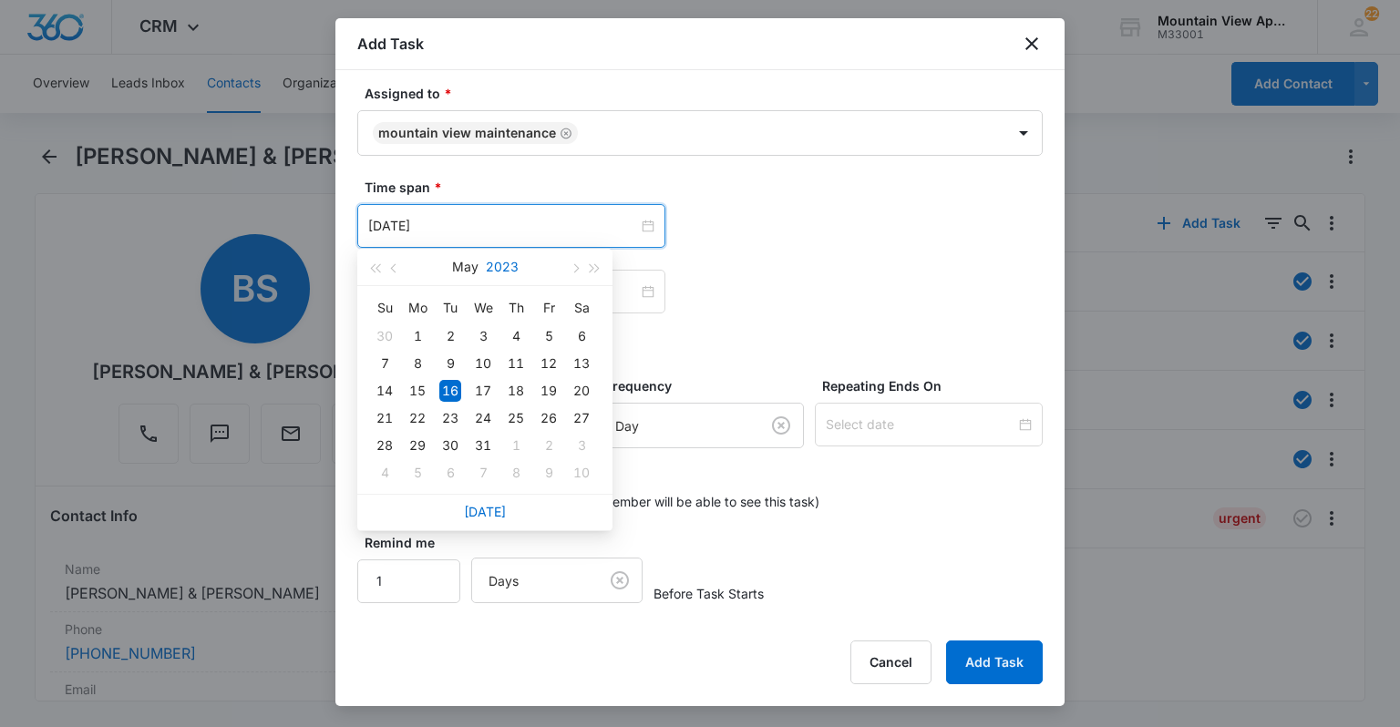
click at [498, 268] on button "2023" at bounding box center [502, 267] width 33 height 36
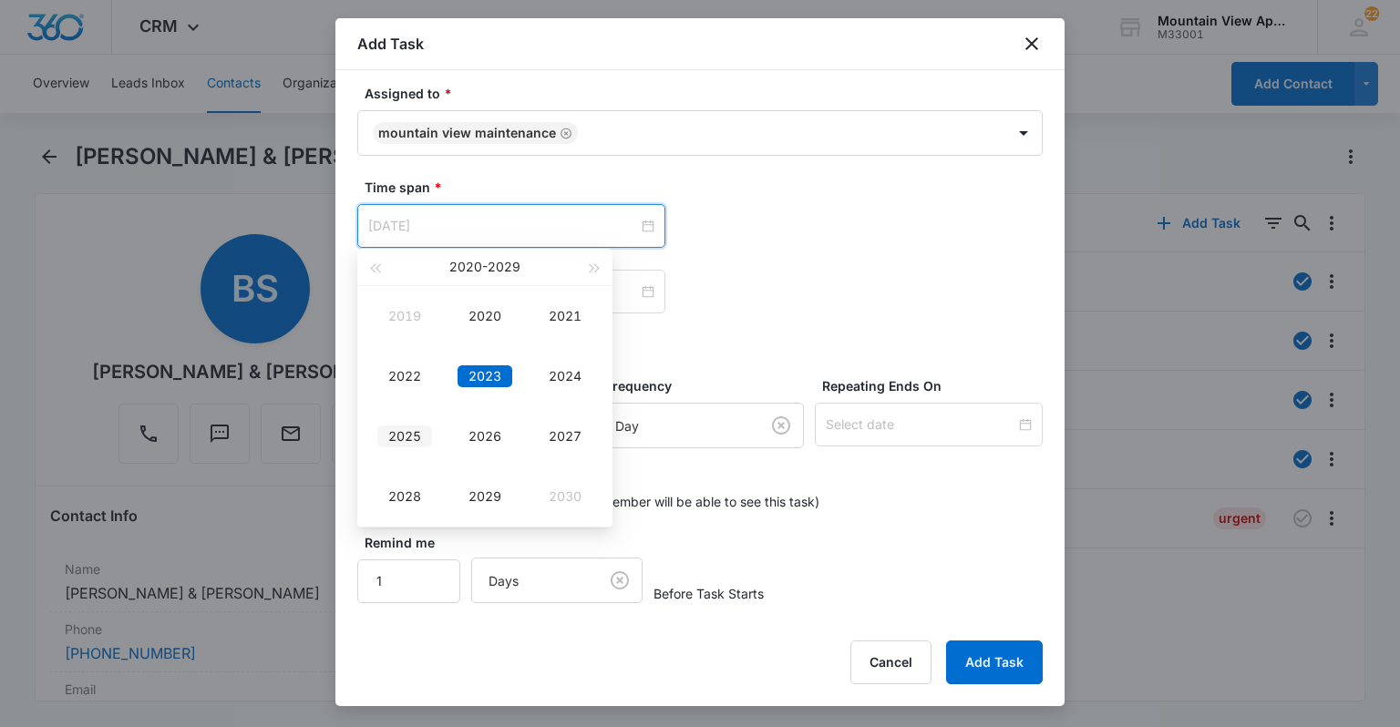
click at [411, 430] on div "2025" at bounding box center [404, 437] width 55 height 22
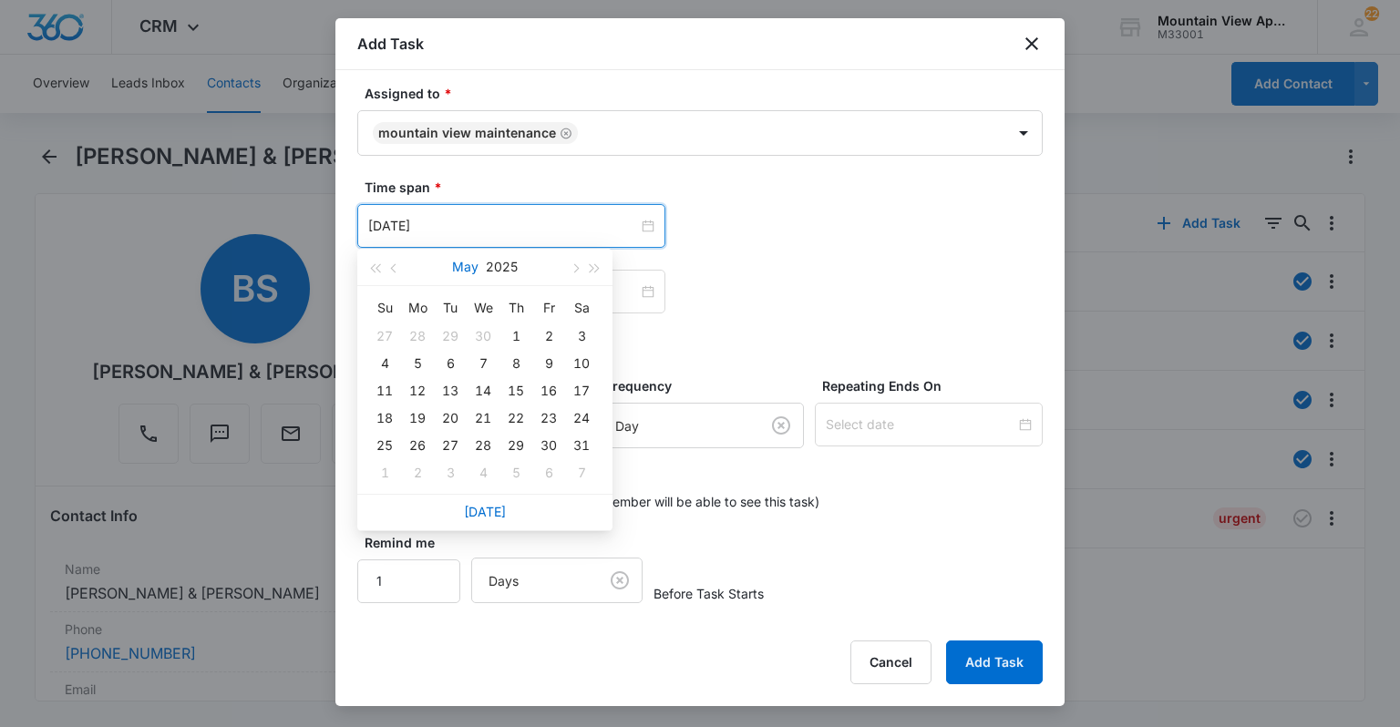
click at [467, 262] on button "May" at bounding box center [465, 267] width 26 height 36
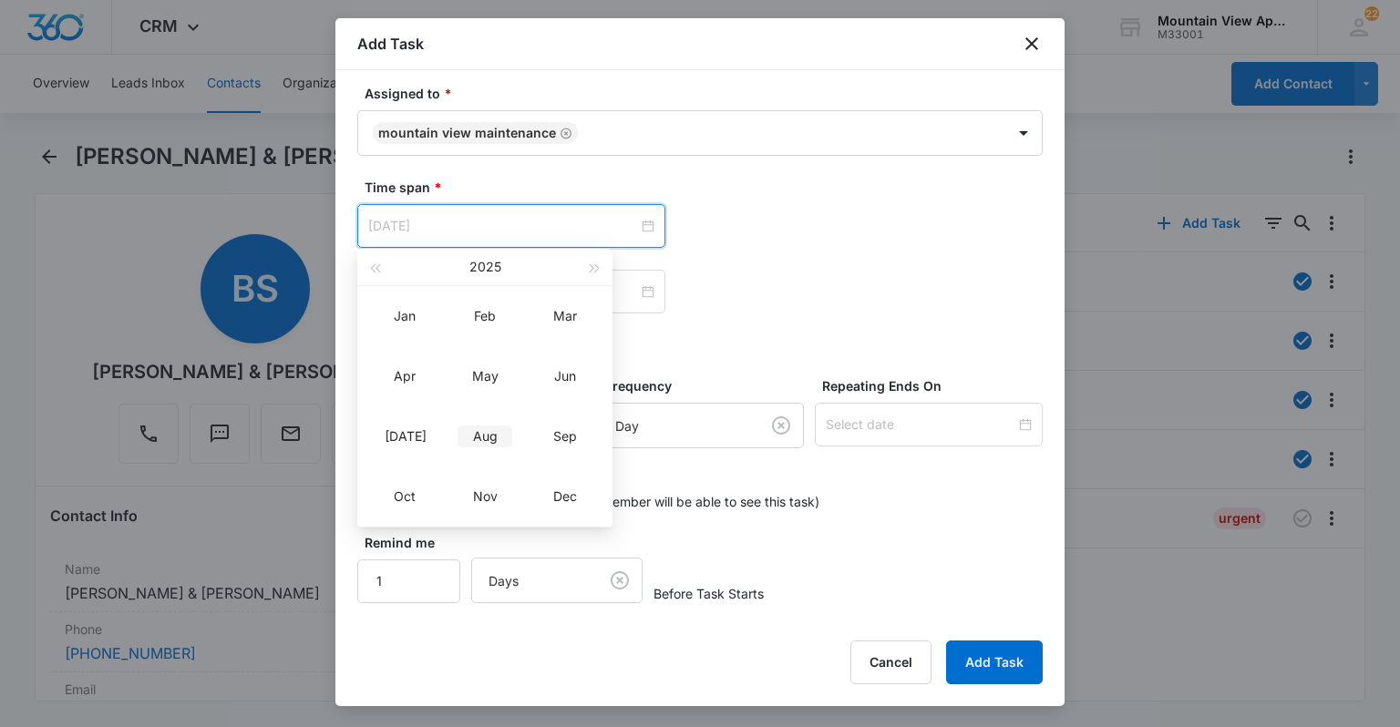
click at [485, 436] on div "Aug" at bounding box center [485, 437] width 55 height 22
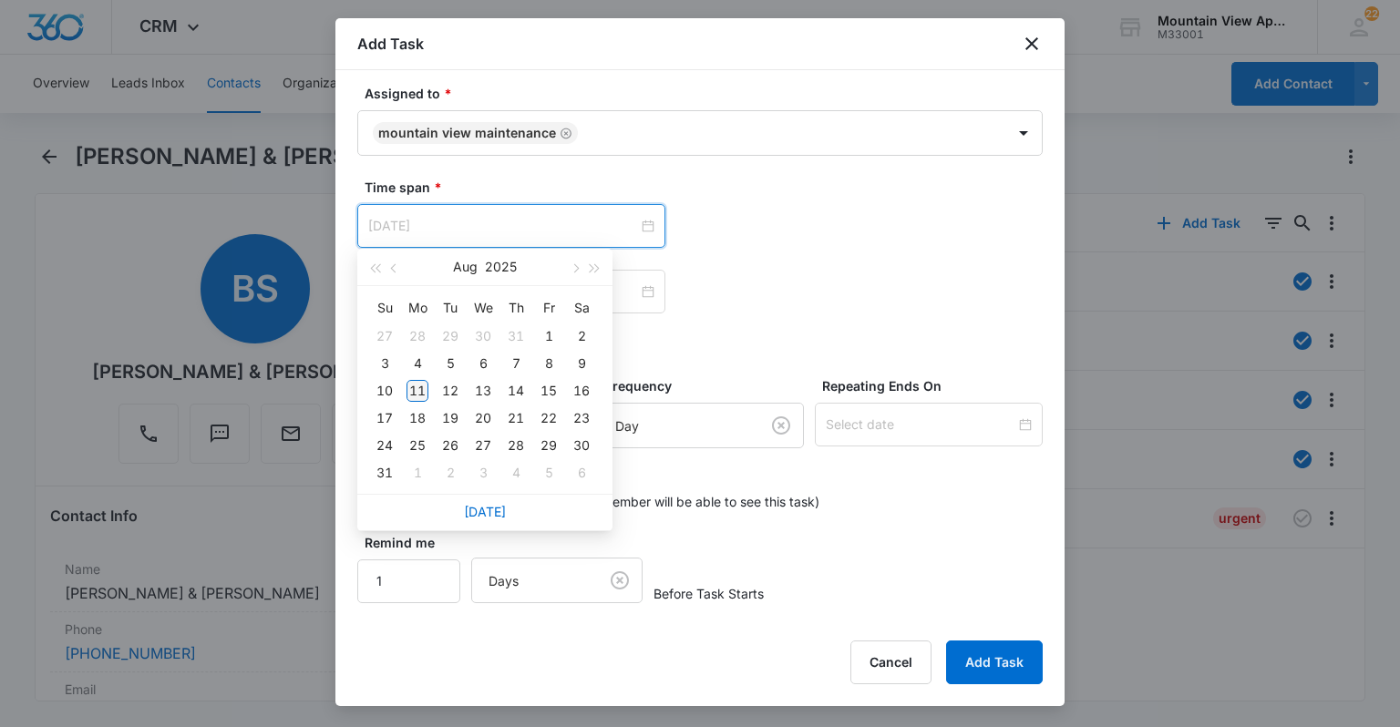
type input "[DATE]"
click at [419, 390] on div "11" at bounding box center [417, 391] width 22 height 22
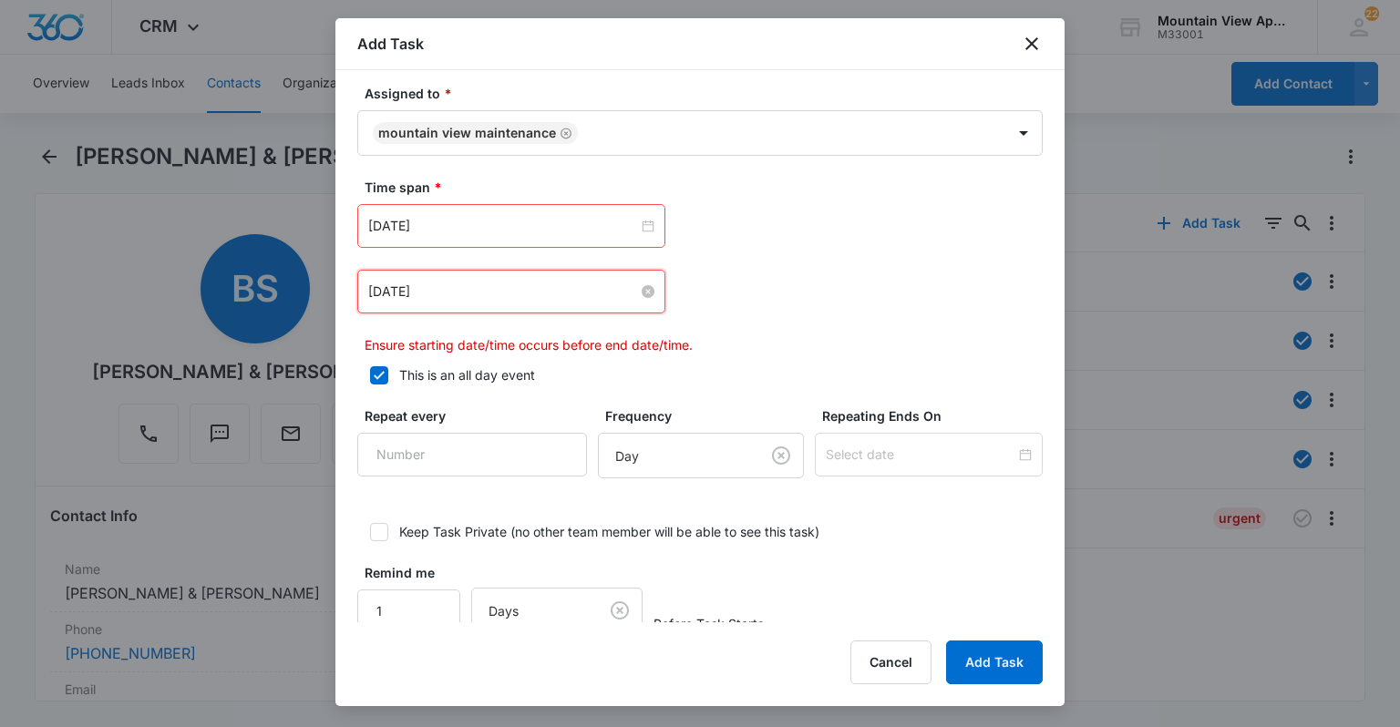
click at [430, 290] on input "[DATE]" at bounding box center [503, 292] width 270 height 20
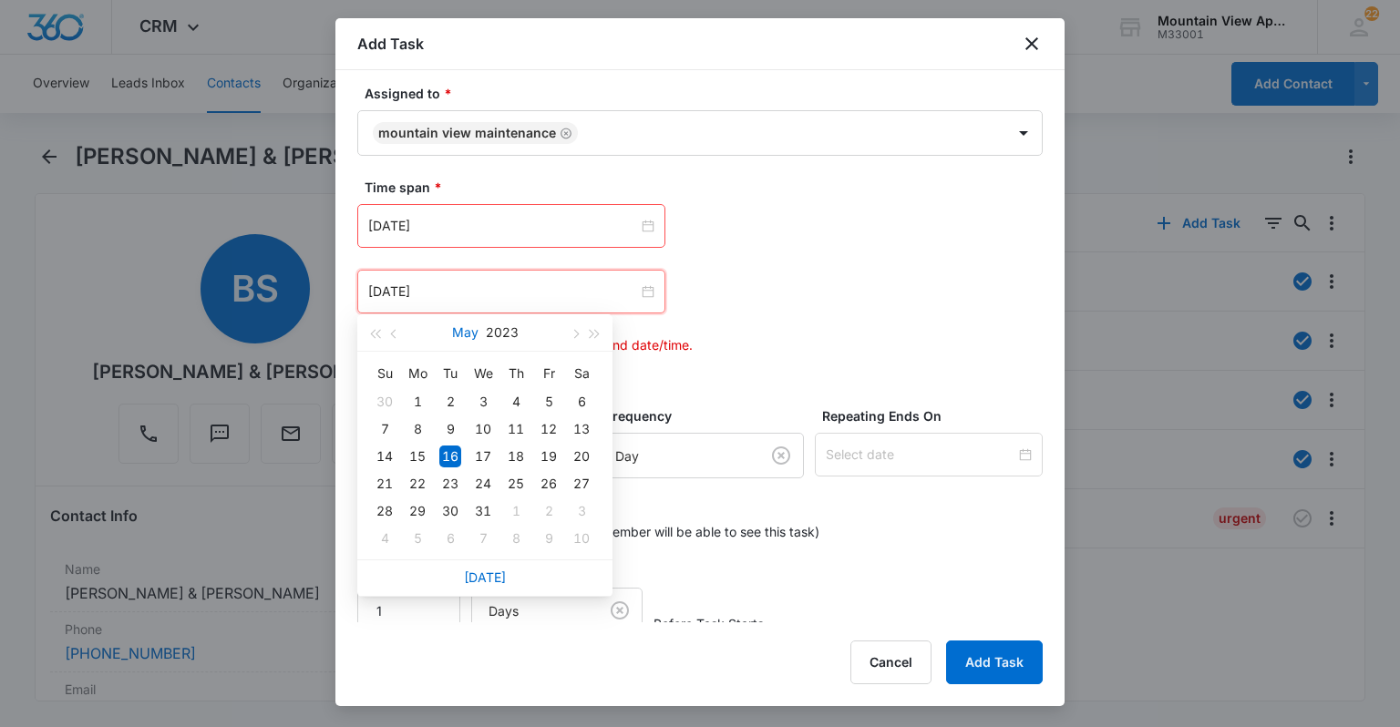
click at [468, 337] on button "May" at bounding box center [465, 332] width 26 height 36
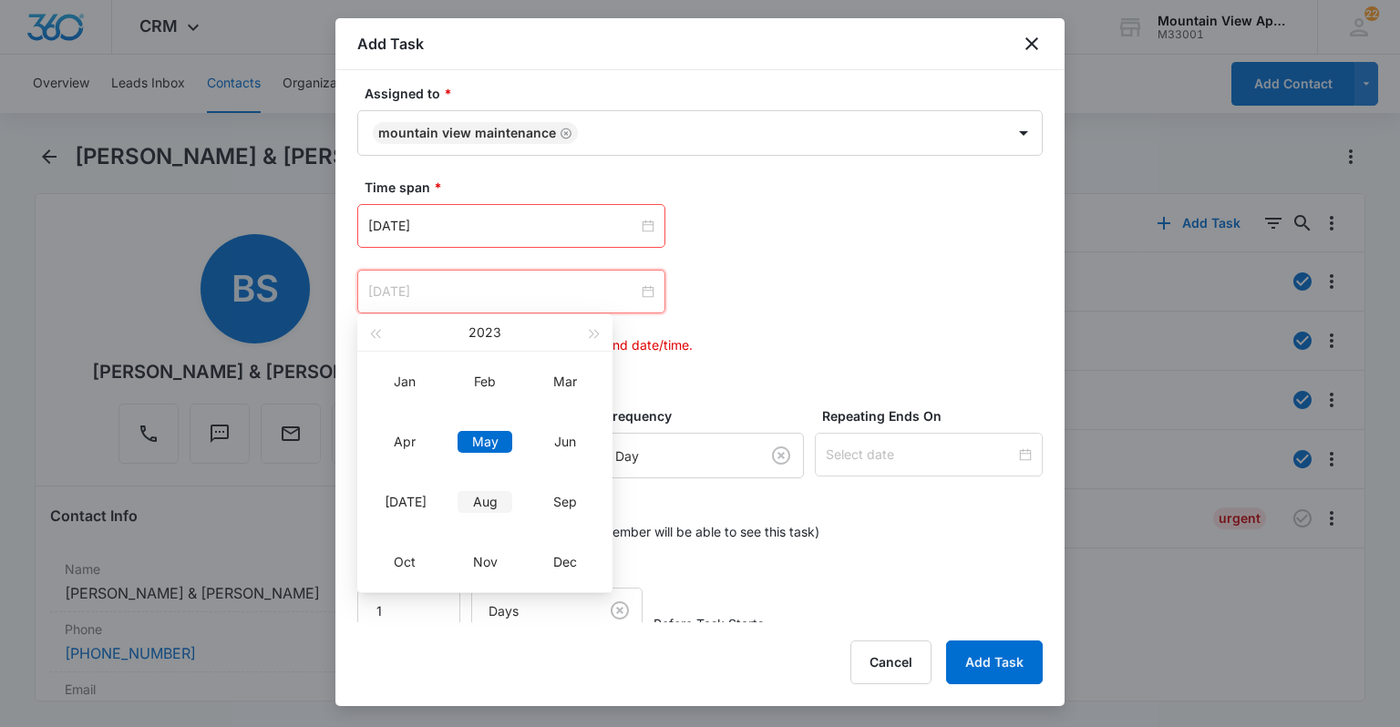
click at [479, 504] on div "Aug" at bounding box center [485, 502] width 55 height 22
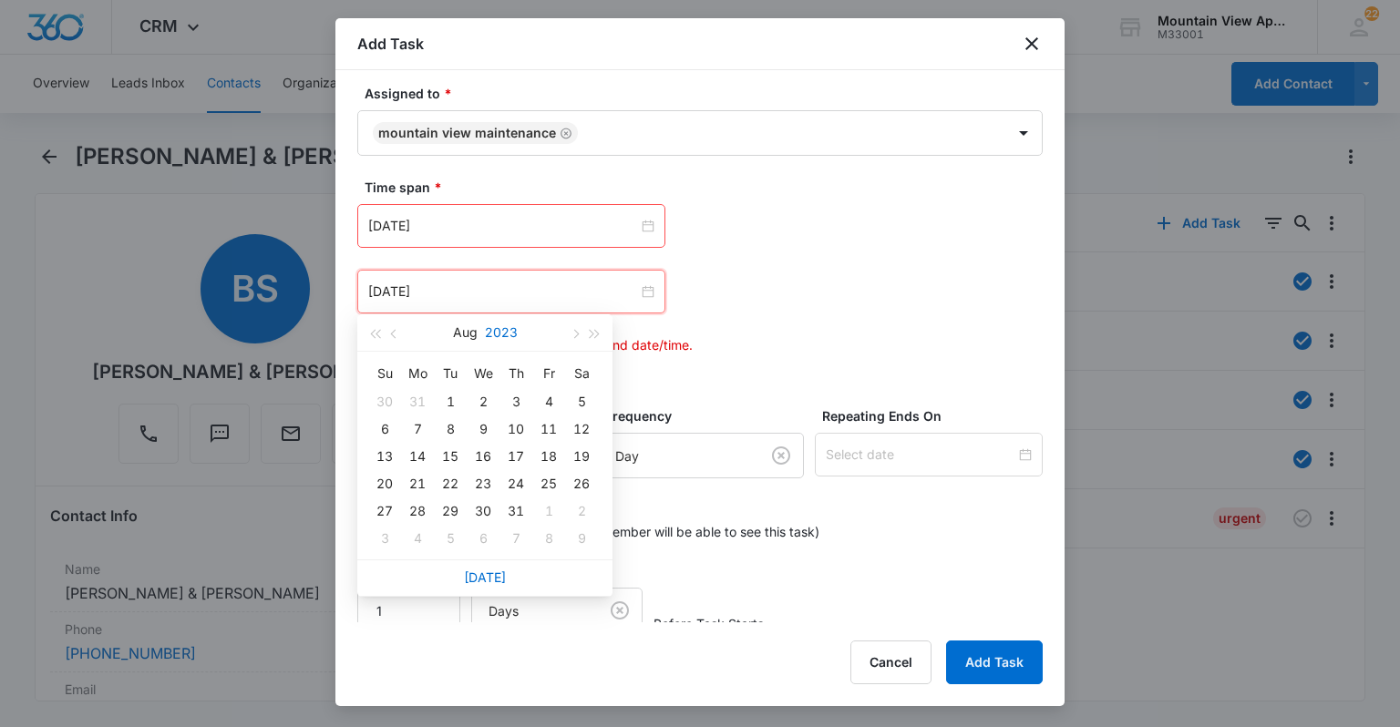
click at [510, 336] on button "2023" at bounding box center [501, 332] width 33 height 36
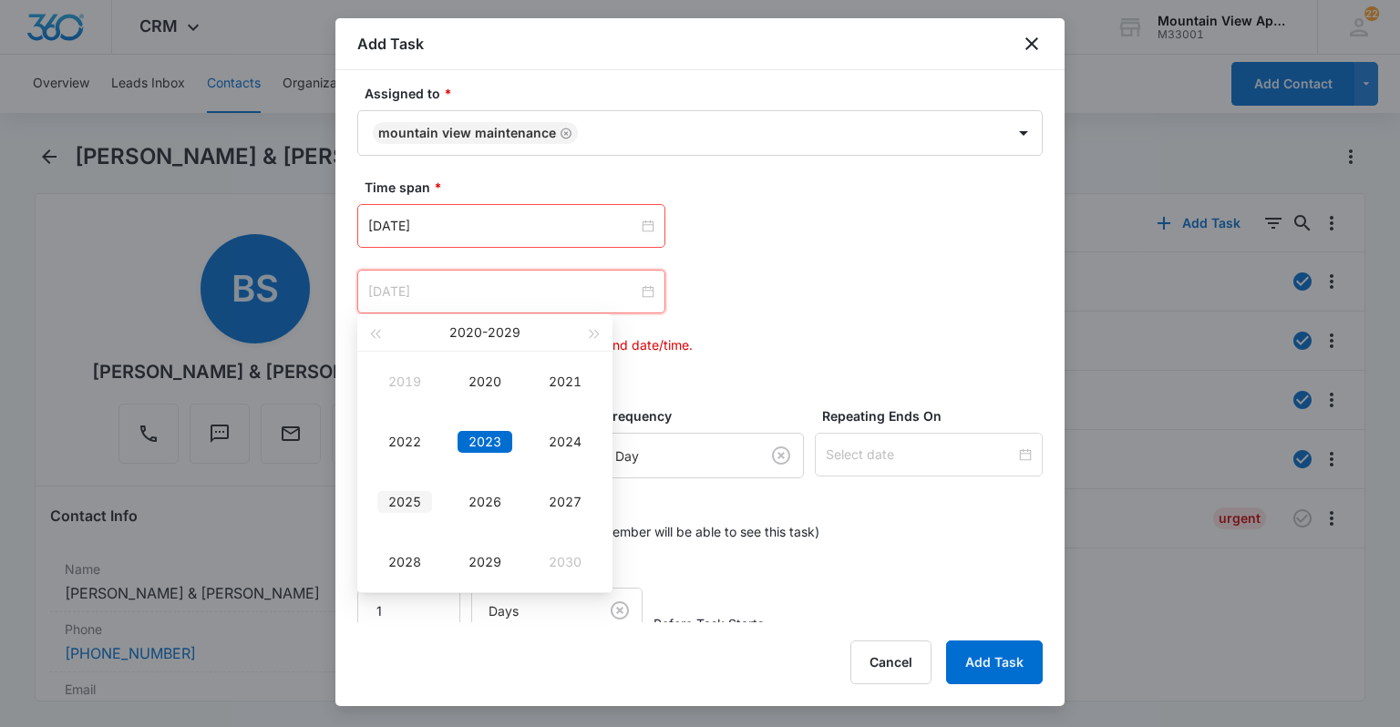
click at [406, 506] on div "2025" at bounding box center [404, 502] width 55 height 22
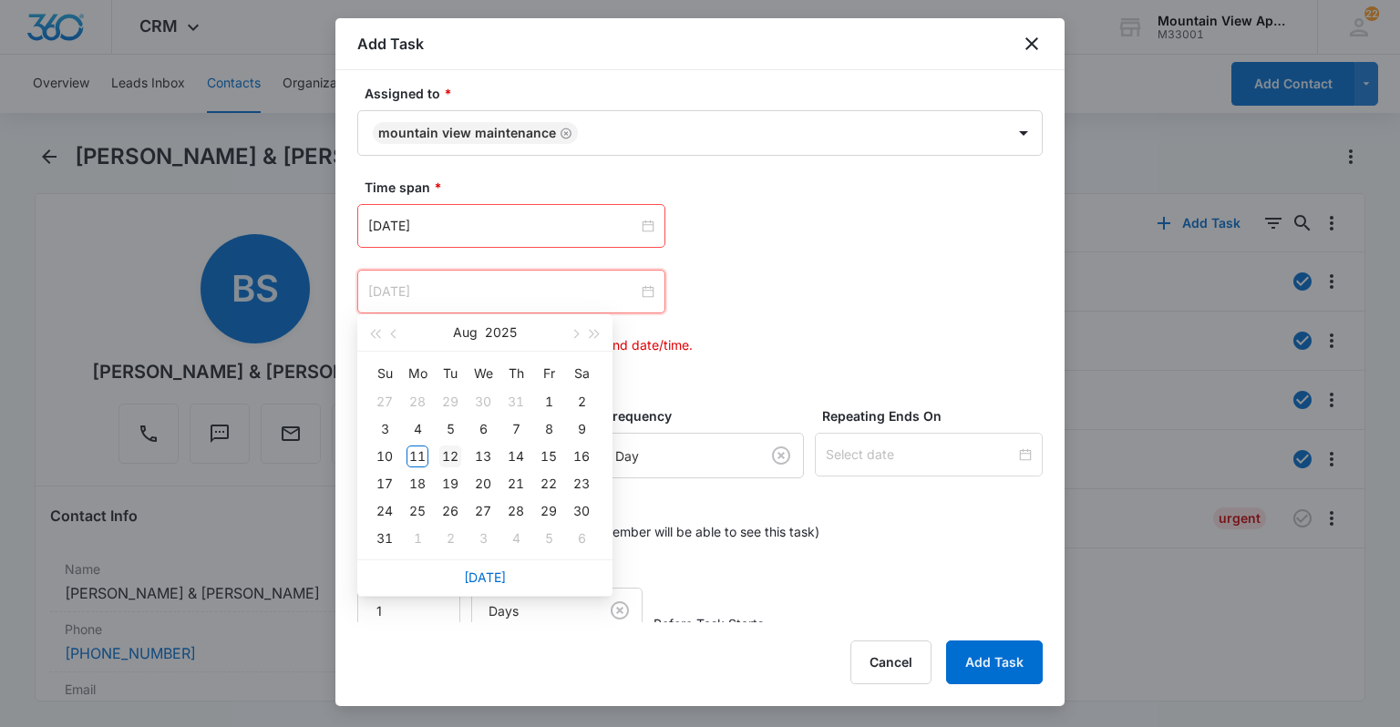
type input "[DATE]"
click at [452, 459] on div "12" at bounding box center [450, 457] width 22 height 22
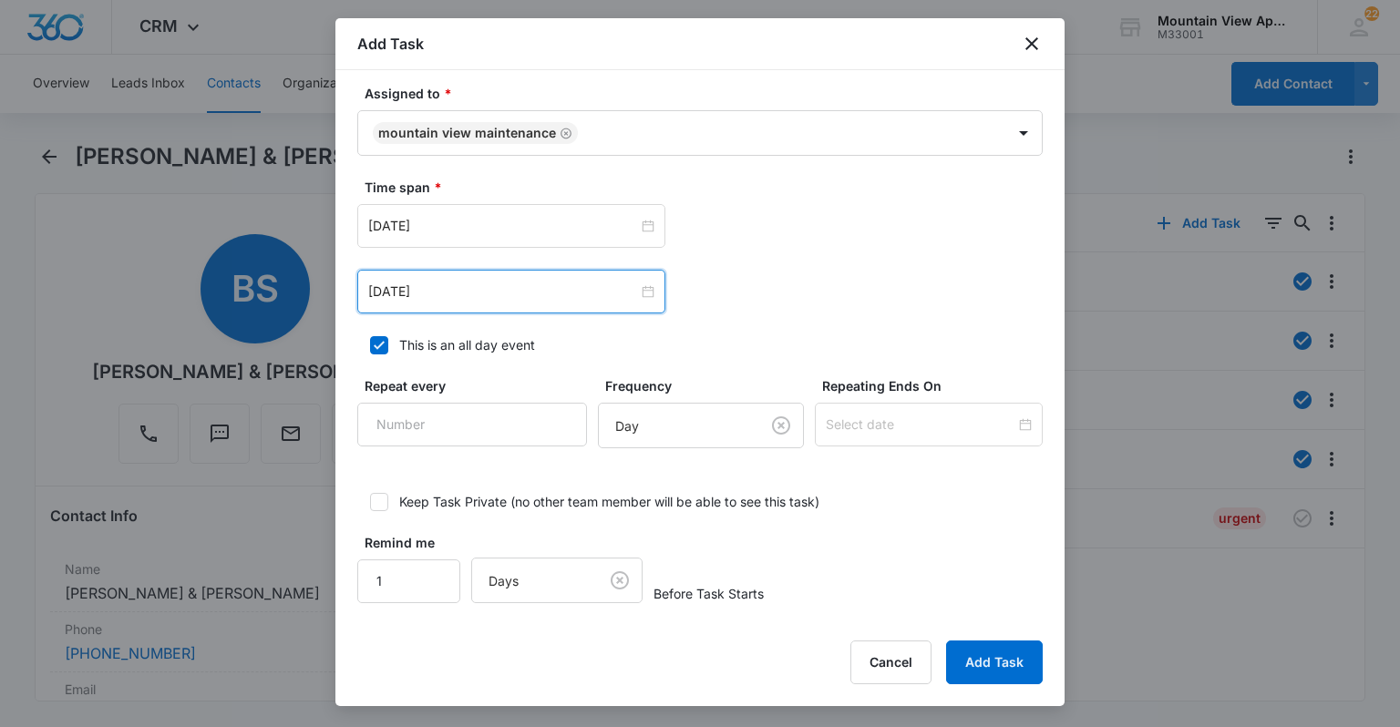
click at [818, 255] on div "[DATE] [DATE] Su Mo Tu We Th Fr Sa 27 28 29 30 31 1 2 3 4 5 6 7 8 9 10 11 12 13…" at bounding box center [699, 258] width 685 height 109
click at [972, 656] on button "Add Task" at bounding box center [994, 663] width 97 height 44
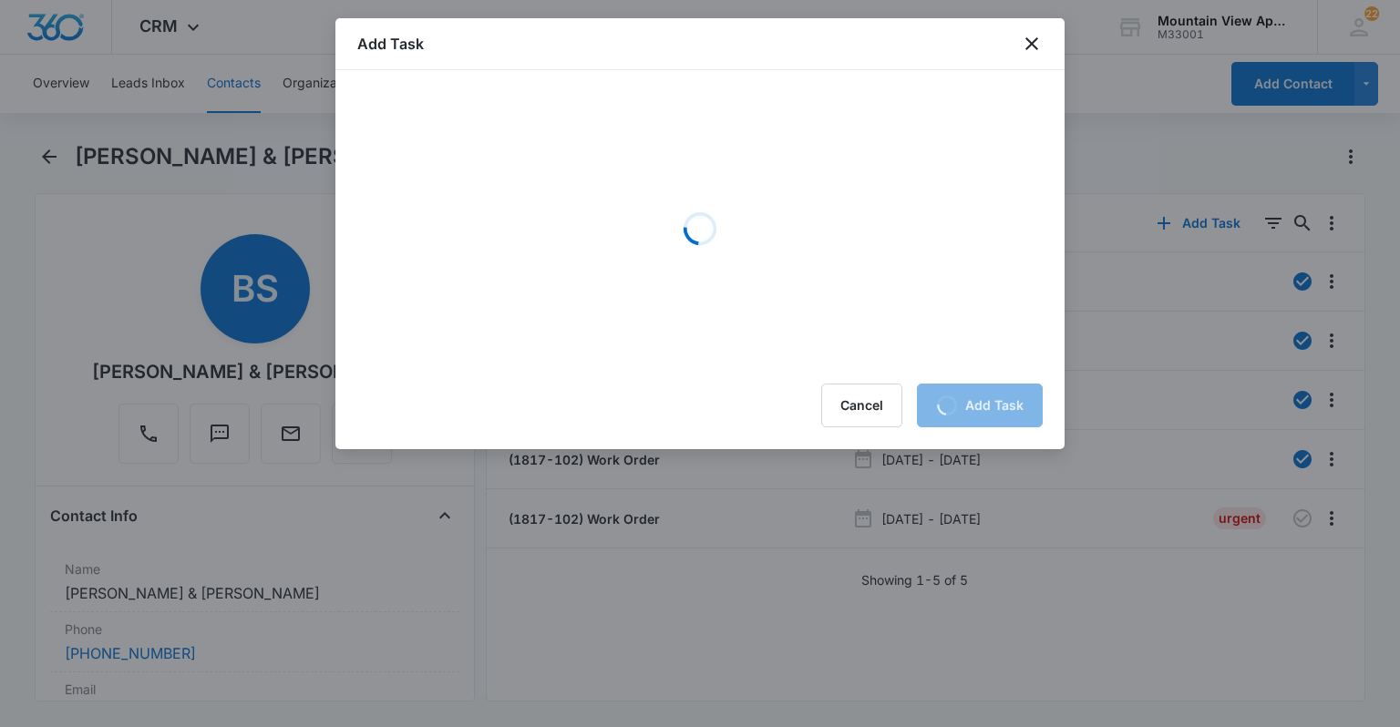
scroll to position [0, 0]
